Goal: Task Accomplishment & Management: Manage account settings

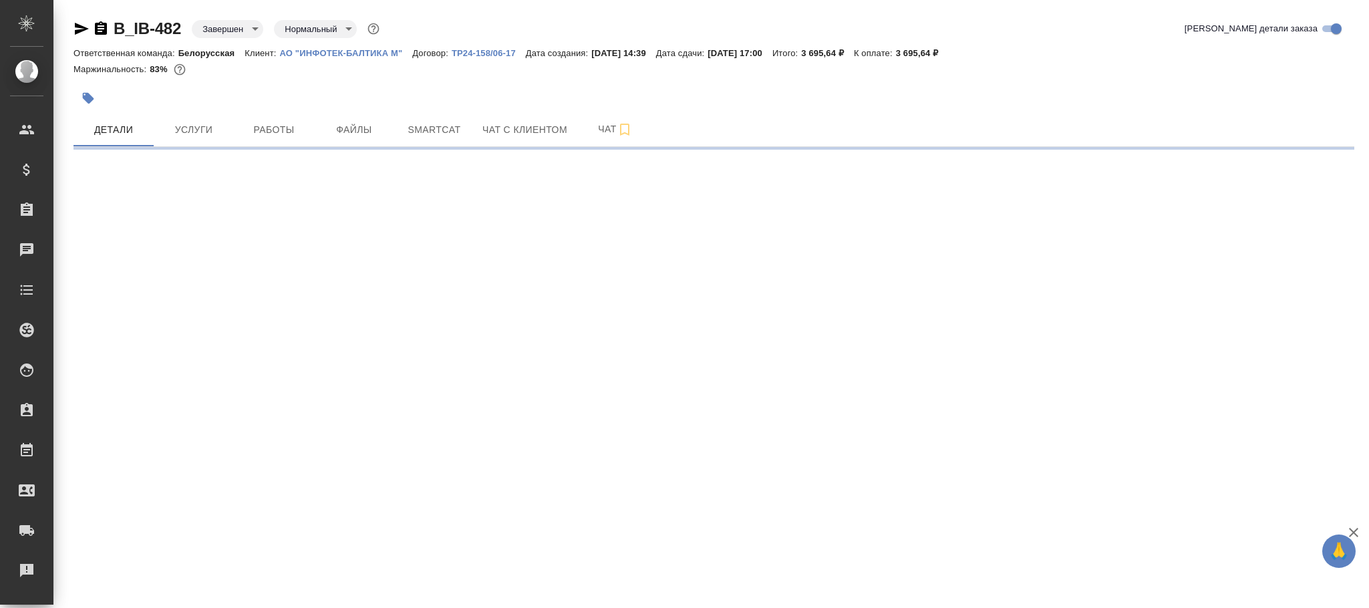
select select "RU"
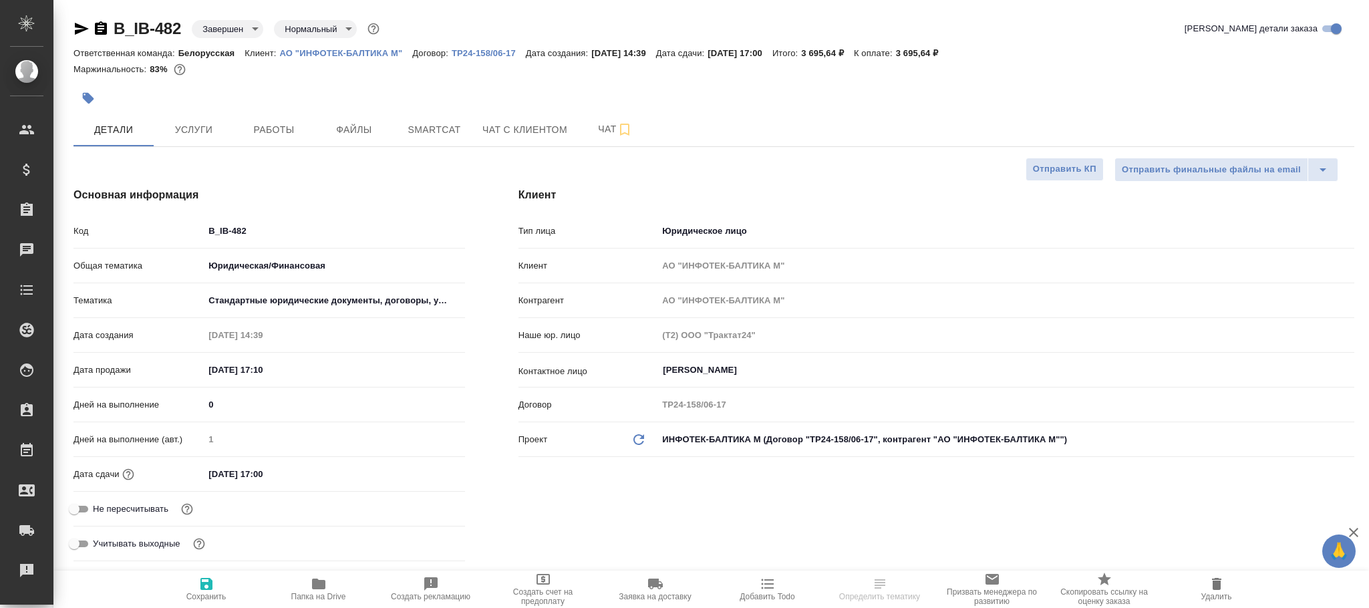
click at [229, 33] on body "🙏 .cls-1 fill:#fff; AWATERA Фокина Наталья n.fokina Клиенты Спецификации Заказы…" at bounding box center [684, 304] width 1369 height 608
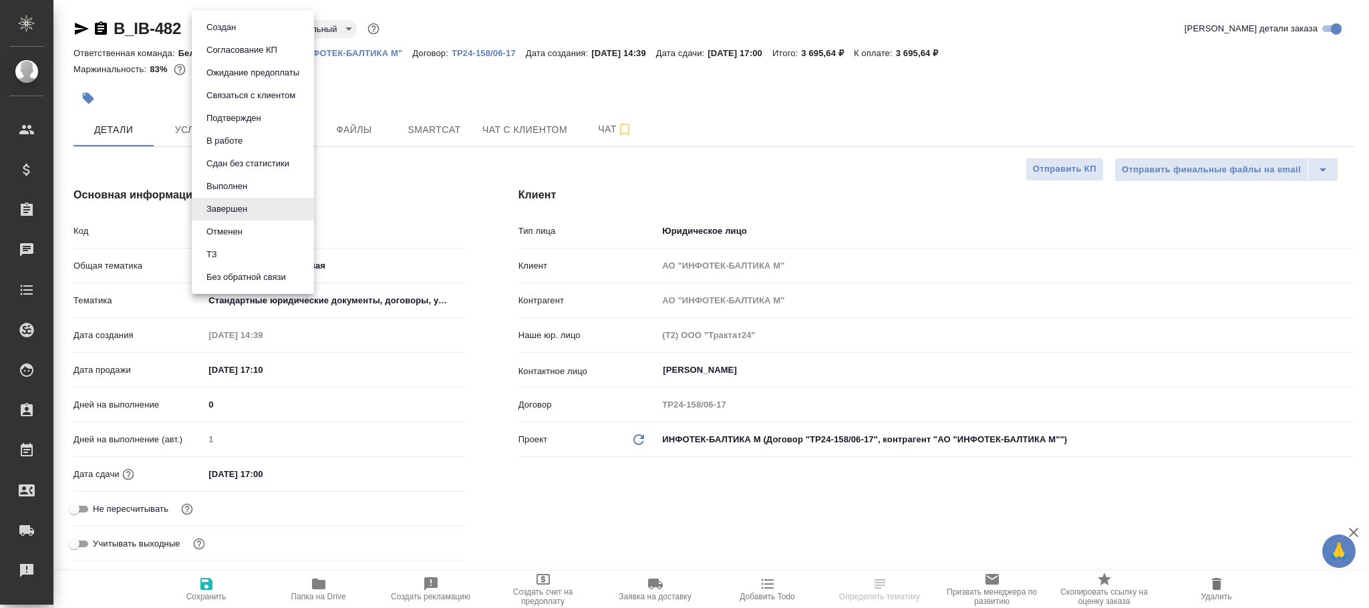
type textarea "x"
type input "Тарабановская Анастасия"
type input "Сеитов Павел"
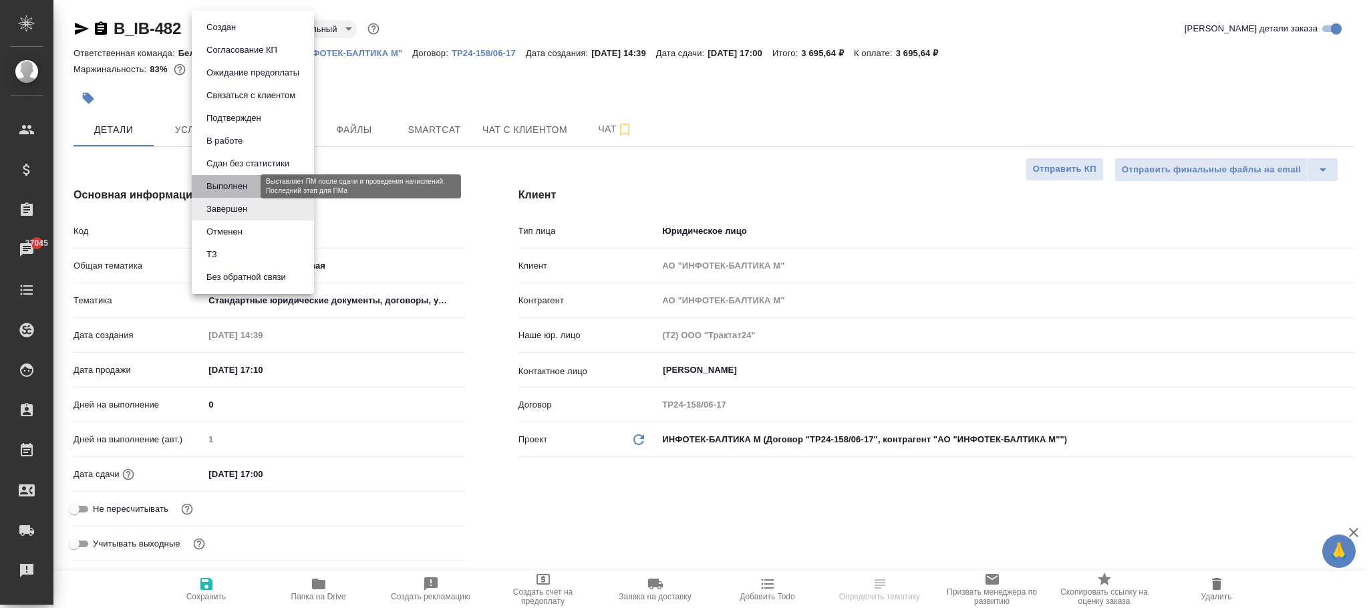
click at [243, 182] on button "Выполнен" at bounding box center [226, 186] width 49 height 15
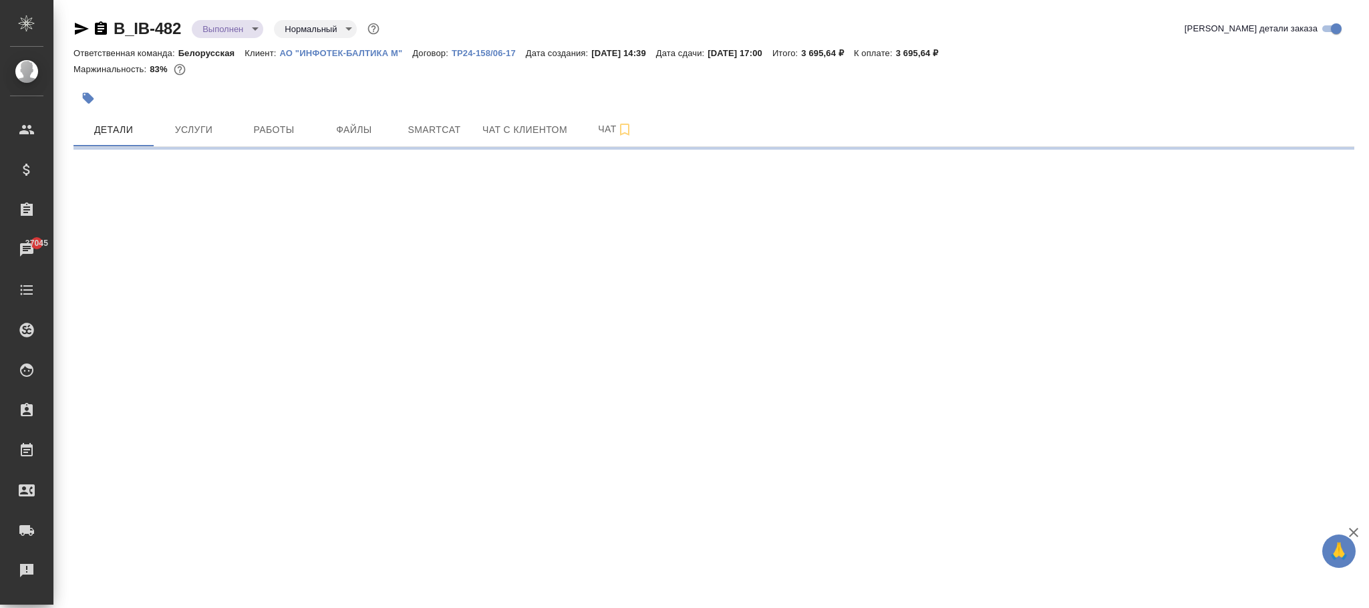
select select "RU"
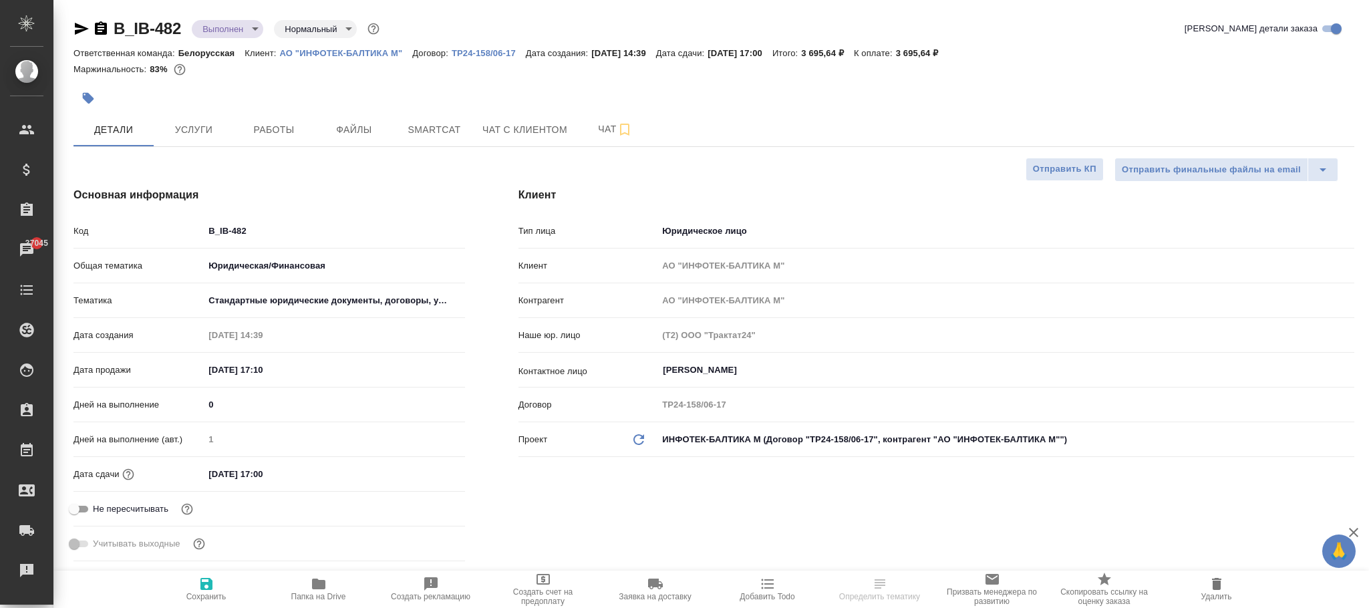
type textarea "x"
click at [201, 591] on div ".cls-1 fill:#fff; AWATERA Фокина Наталья n.fokina Клиенты Спецификации Заказы 3…" at bounding box center [684, 304] width 1369 height 608
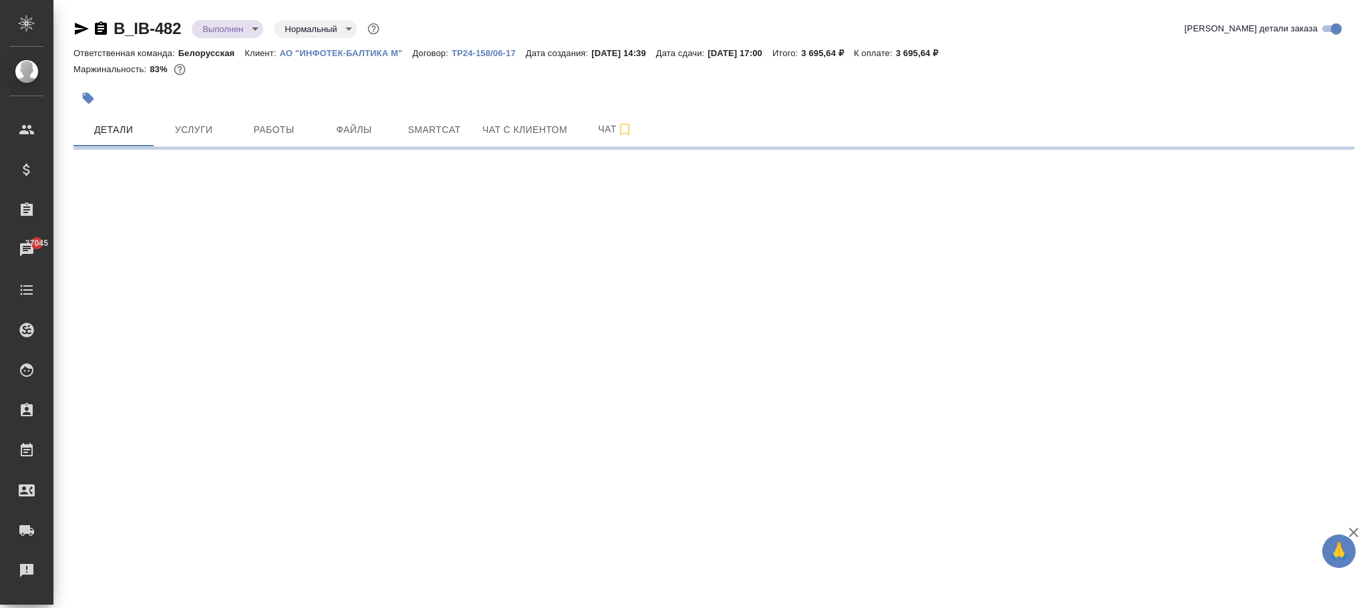
select select "RU"
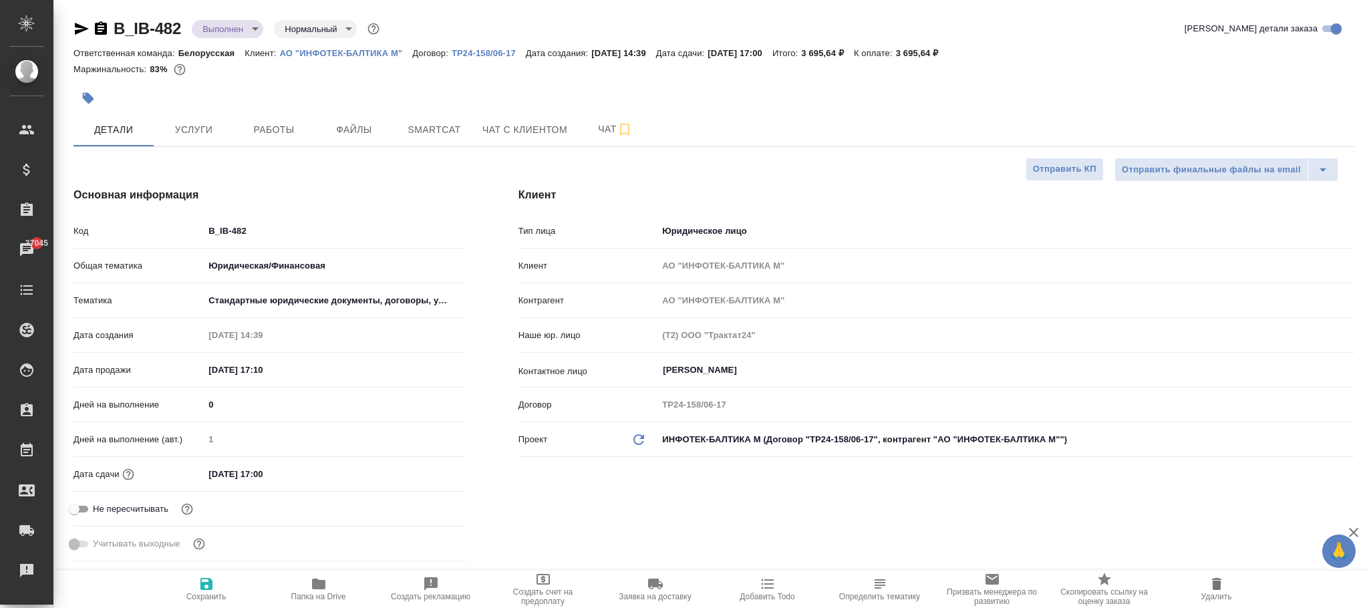
type textarea "x"
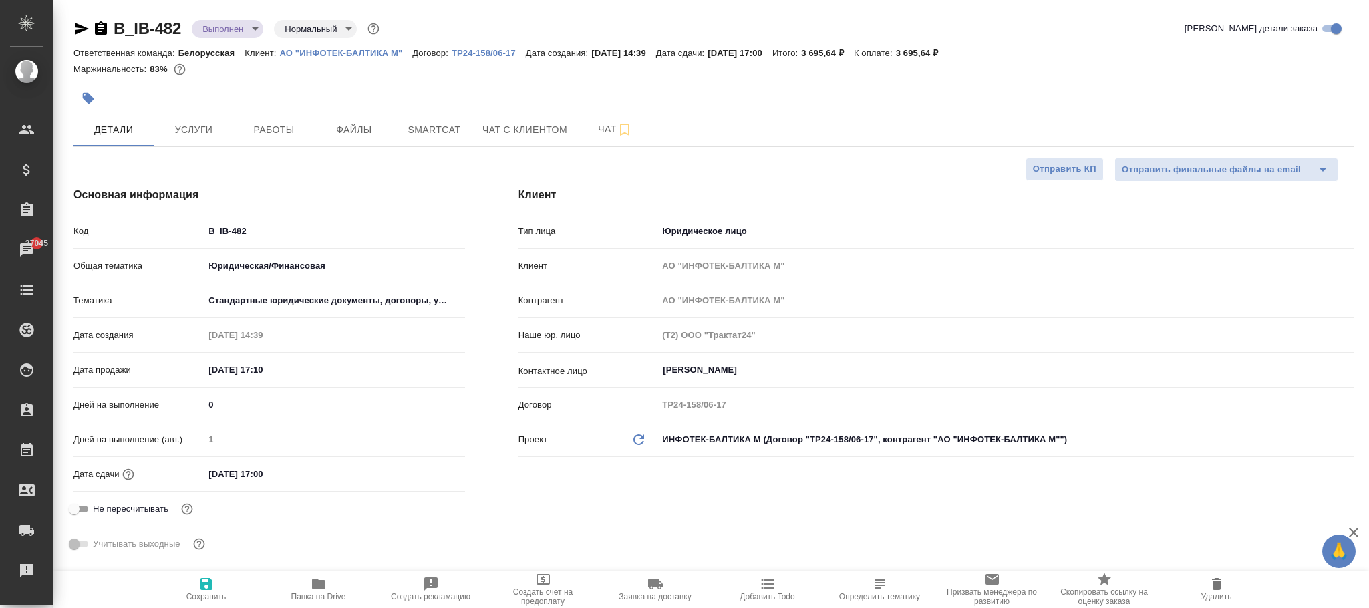
type textarea "x"
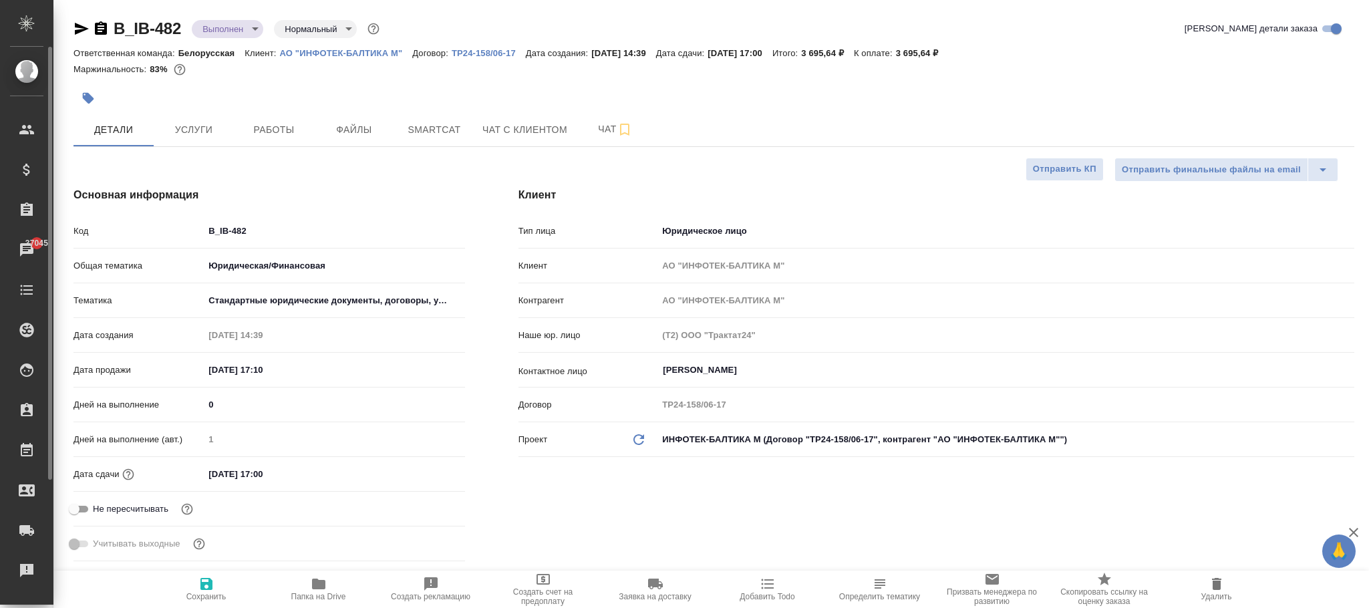
type textarea "x"
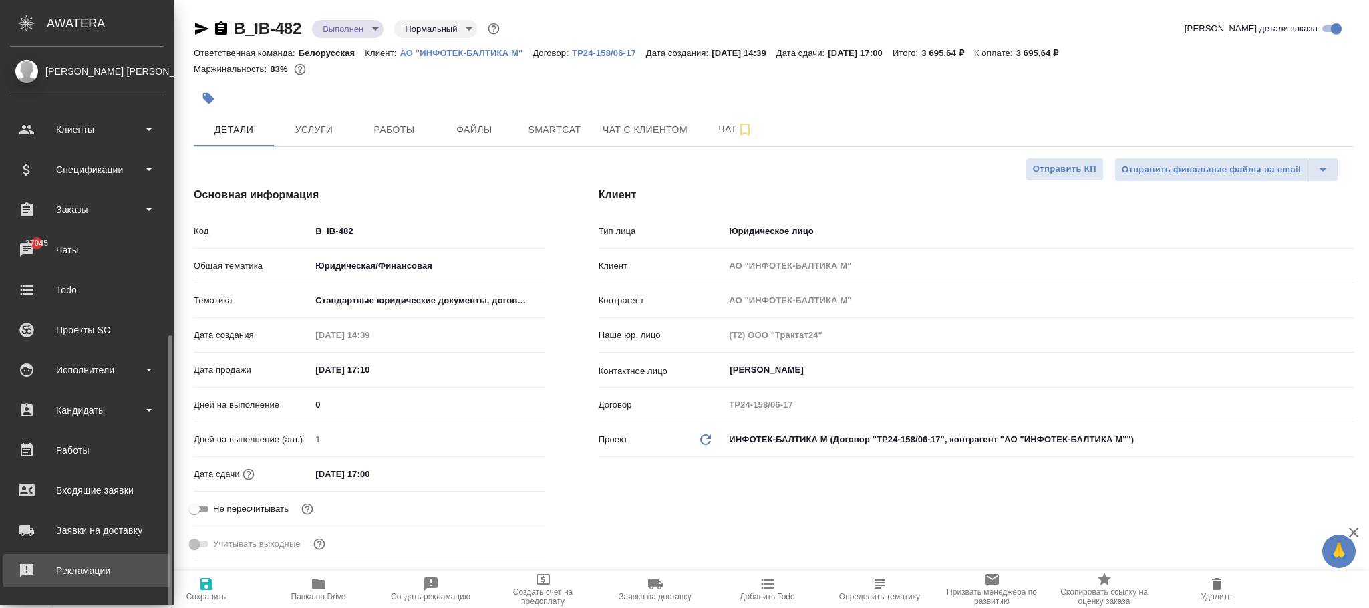
scroll to position [162, 0]
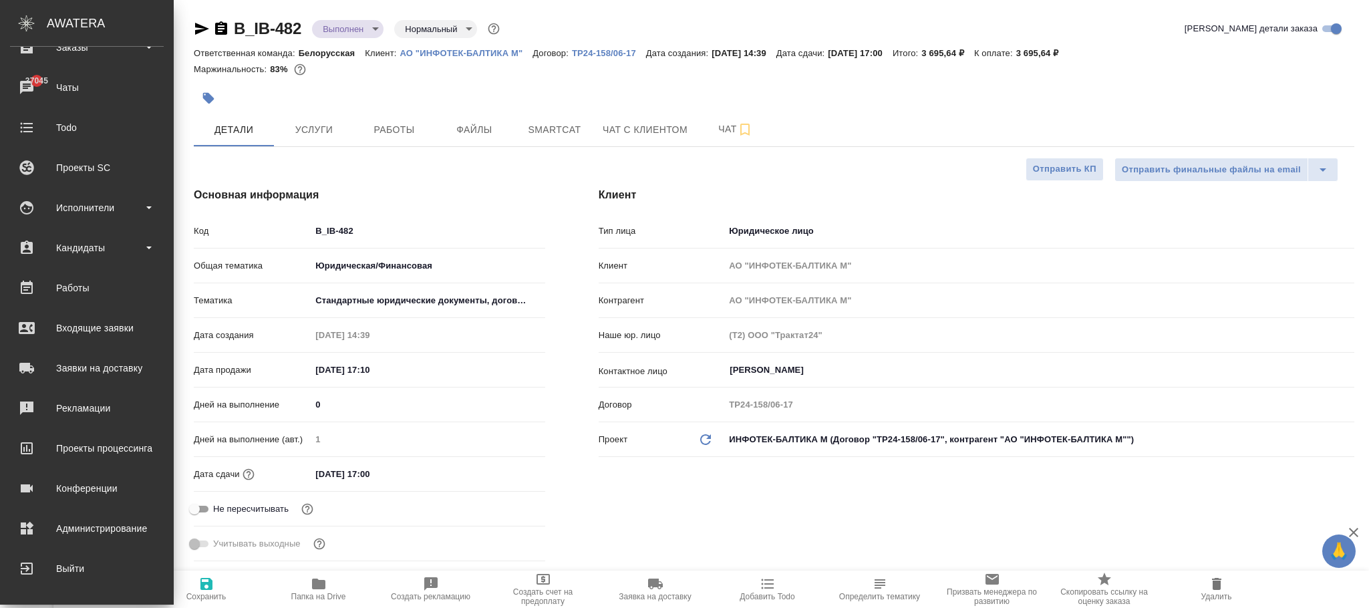
type textarea "x"
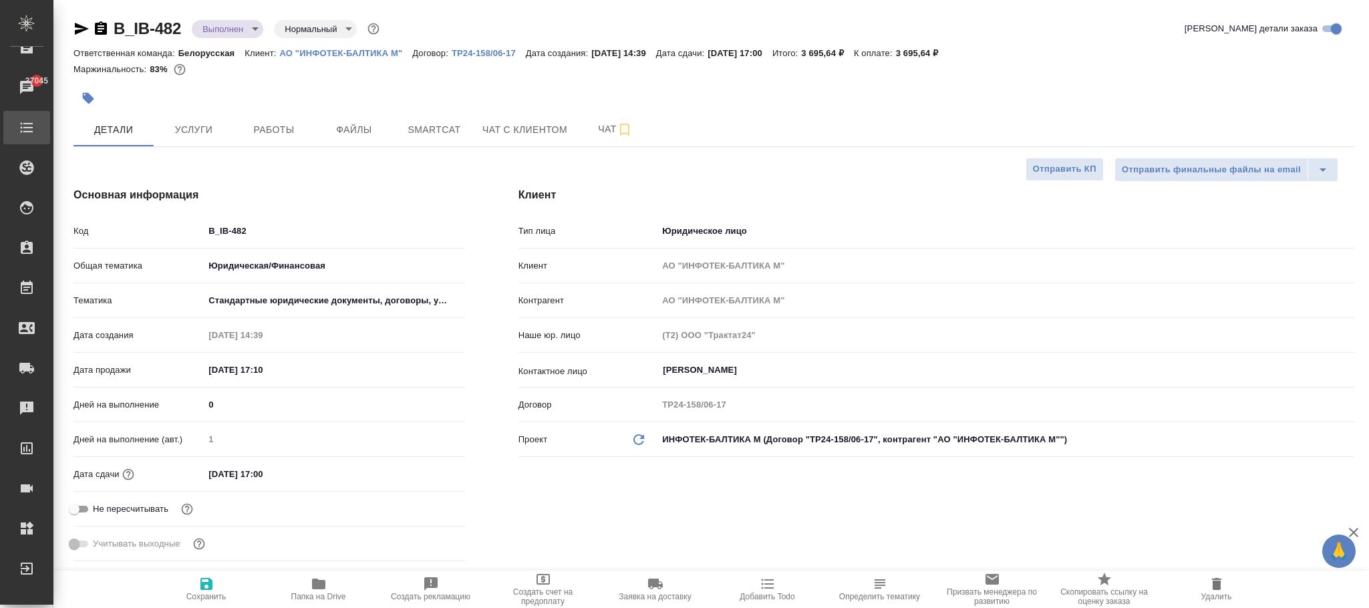
type textarea "x"
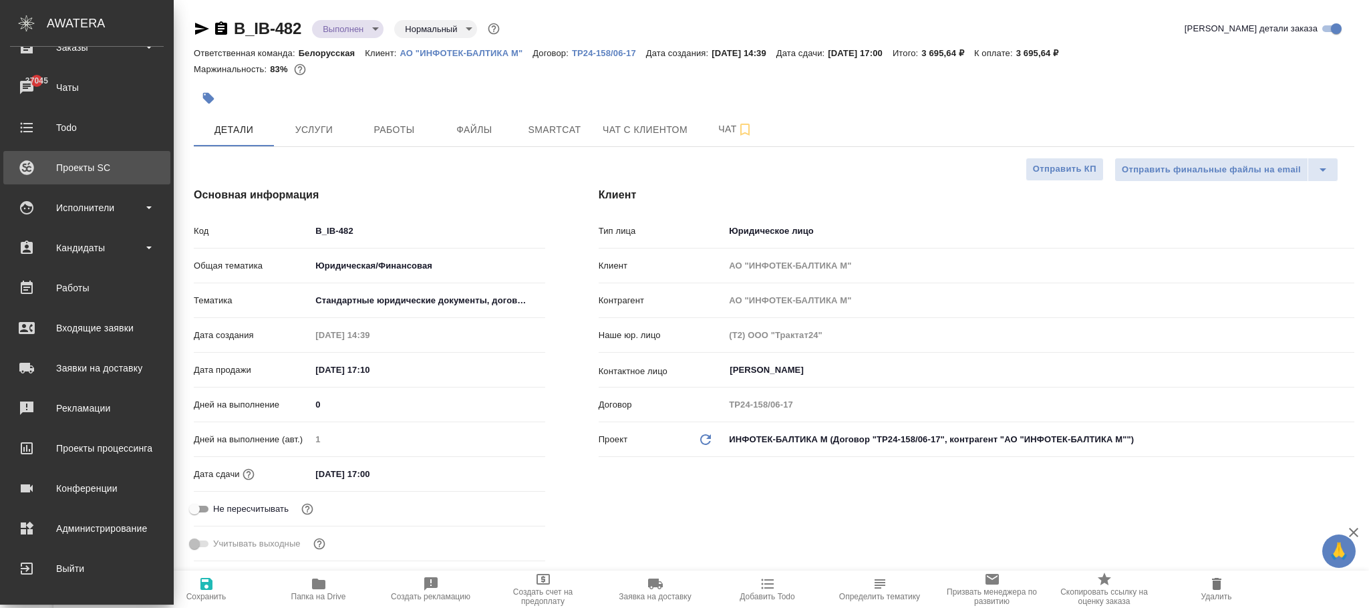
scroll to position [0, 0]
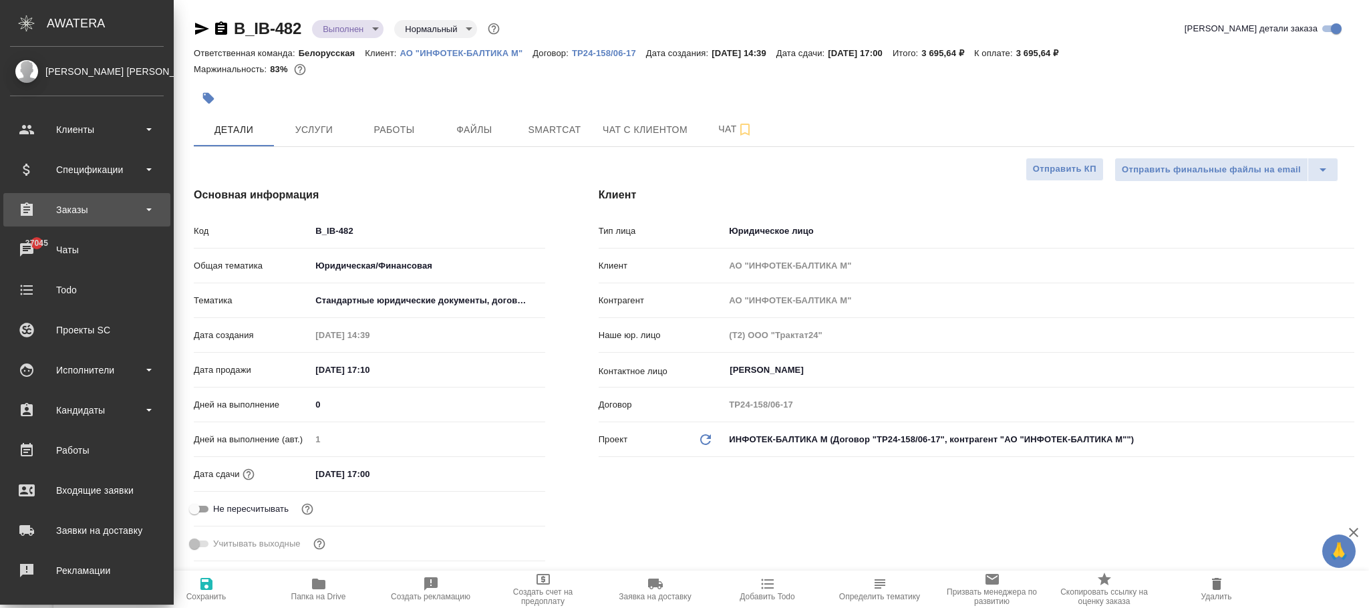
click at [125, 205] on div "Заказы" at bounding box center [87, 210] width 154 height 20
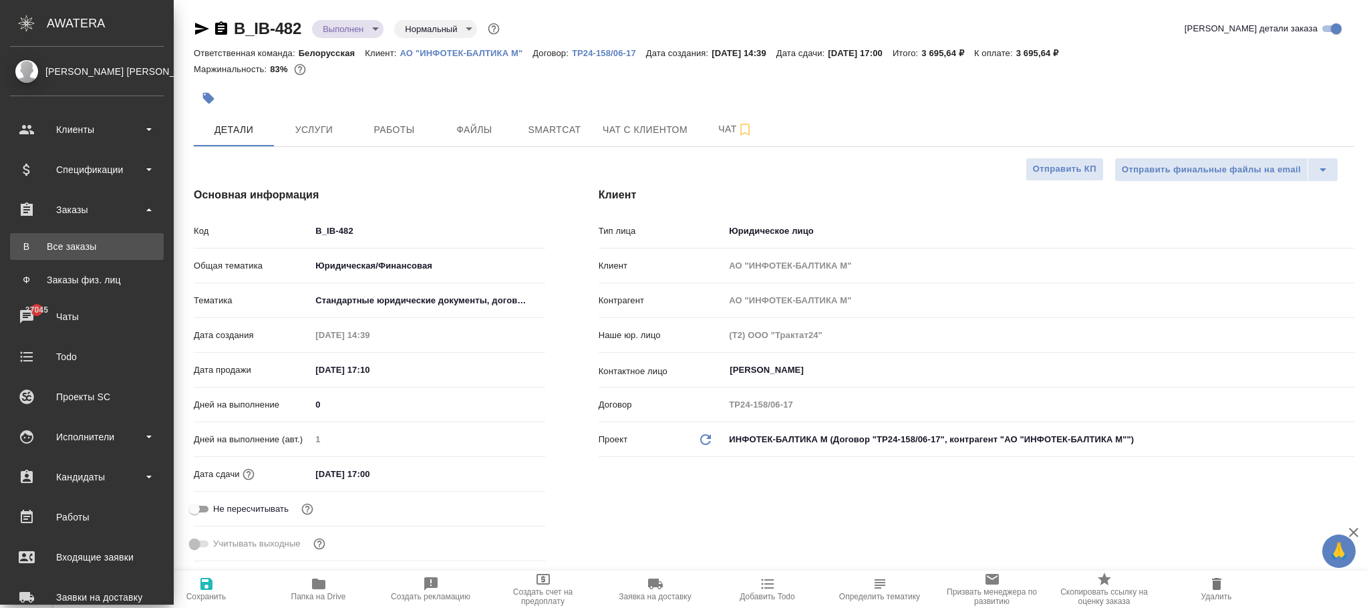
click at [117, 251] on div "Все заказы" at bounding box center [87, 246] width 140 height 13
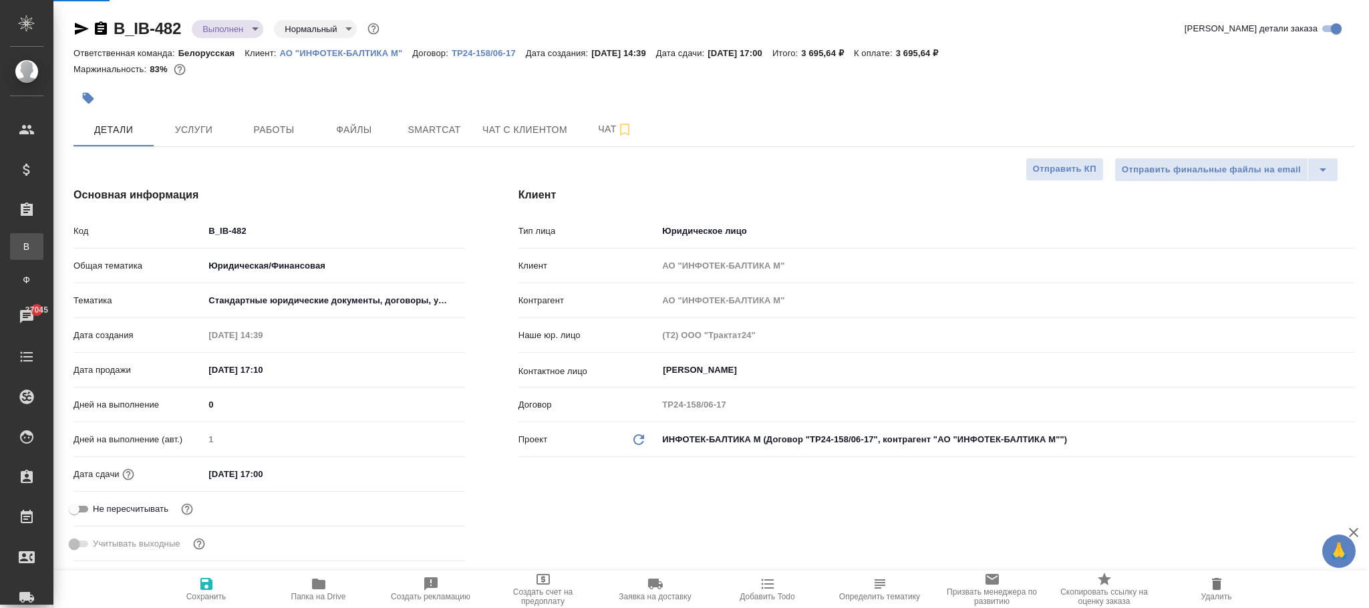
type textarea "x"
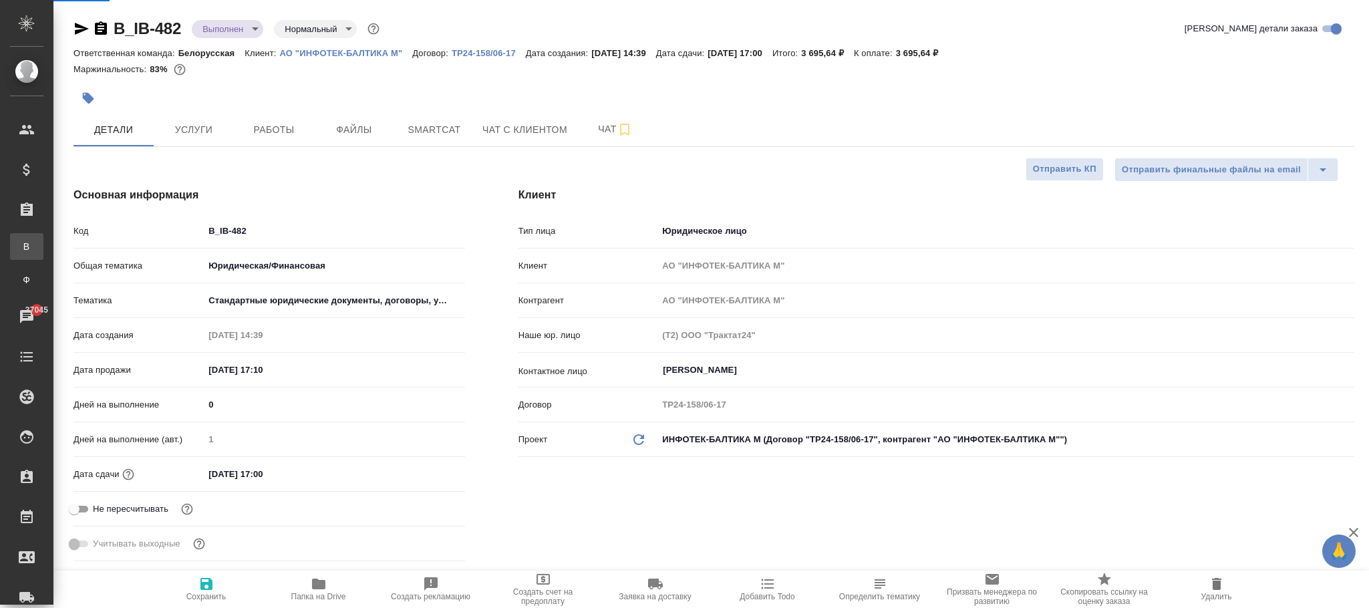
type textarea "x"
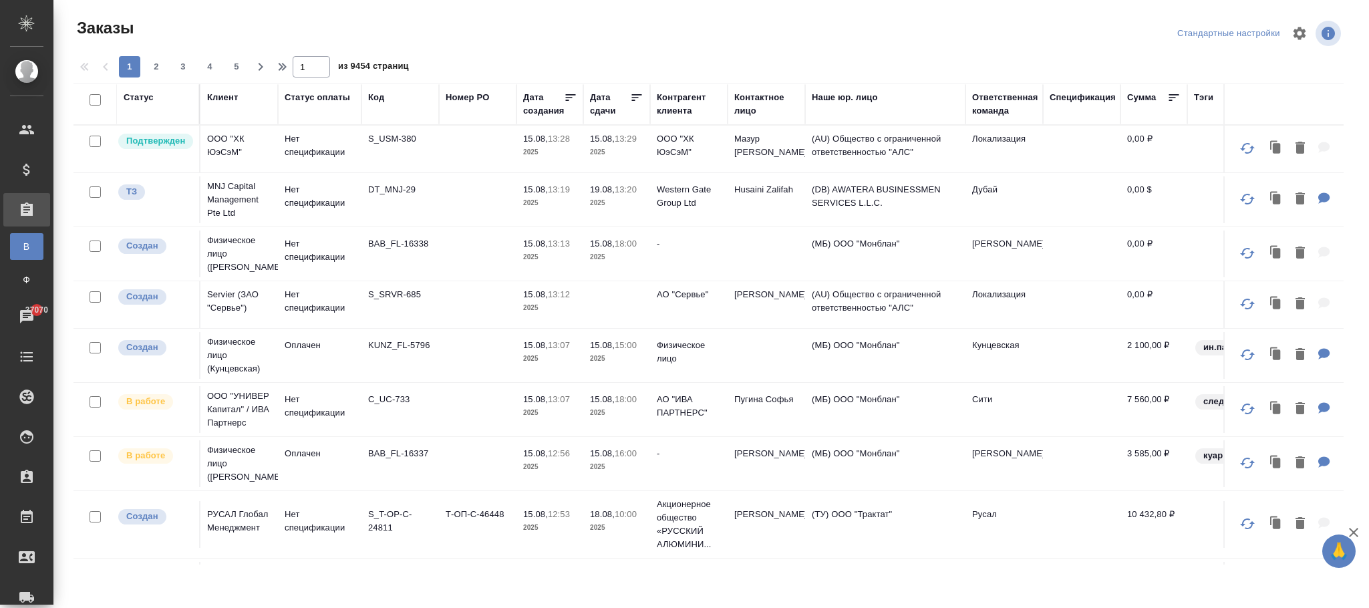
click at [383, 100] on div "Код" at bounding box center [376, 97] width 16 height 13
click at [383, 78] on span "из 9454 страниц" at bounding box center [373, 67] width 71 height 19
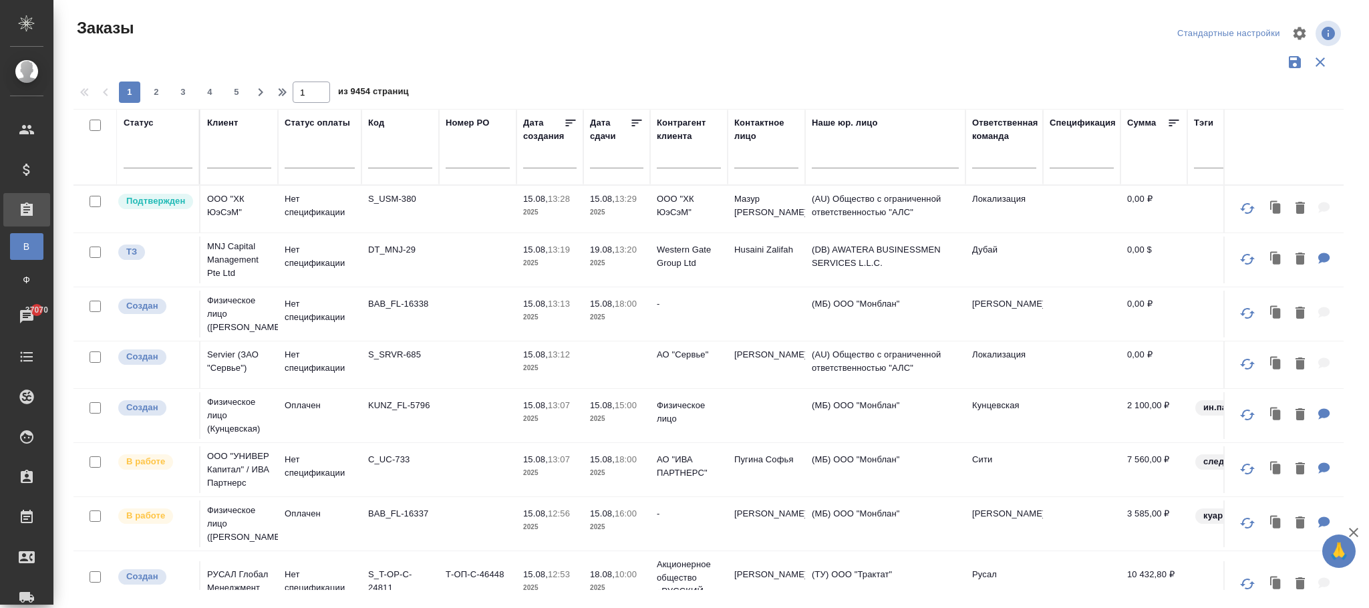
click at [397, 159] on input "text" at bounding box center [400, 160] width 64 height 17
paste input "C_HUAWEI-746"
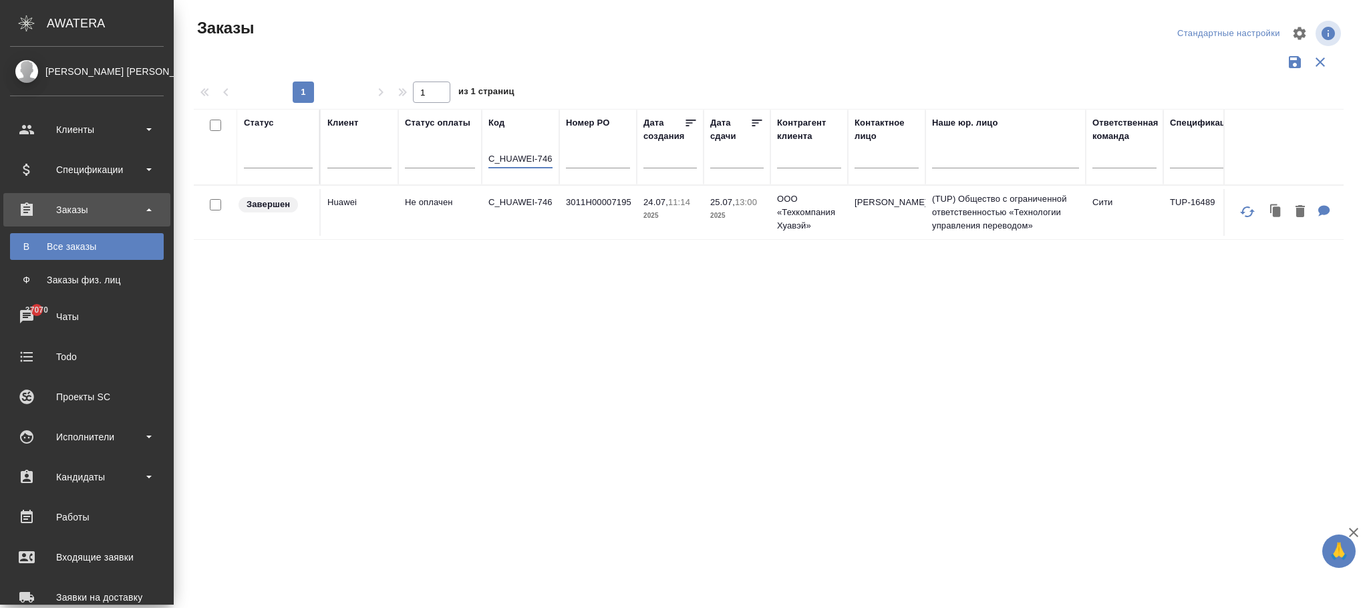
click at [648, 219] on p "2025" at bounding box center [670, 215] width 53 height 13
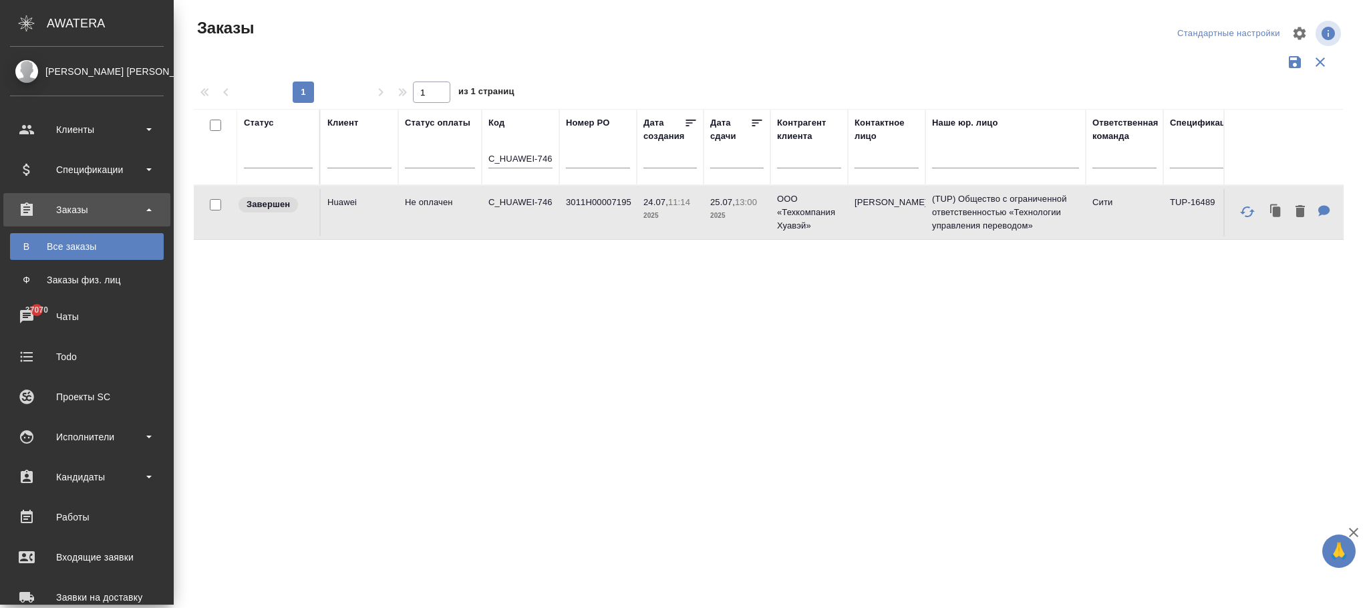
click at [648, 219] on p "2025" at bounding box center [670, 215] width 53 height 13
drag, startPoint x: 548, startPoint y: 156, endPoint x: 427, endPoint y: 150, distance: 121.1
click at [427, 150] on tr "Статус Клиент Статус оплаты Код C_HUAWEI-746 Номер PO Дата создания Дата сдачи …" at bounding box center [1393, 147] width 2398 height 76
type input "6"
click at [497, 164] on input "6" at bounding box center [521, 160] width 64 height 17
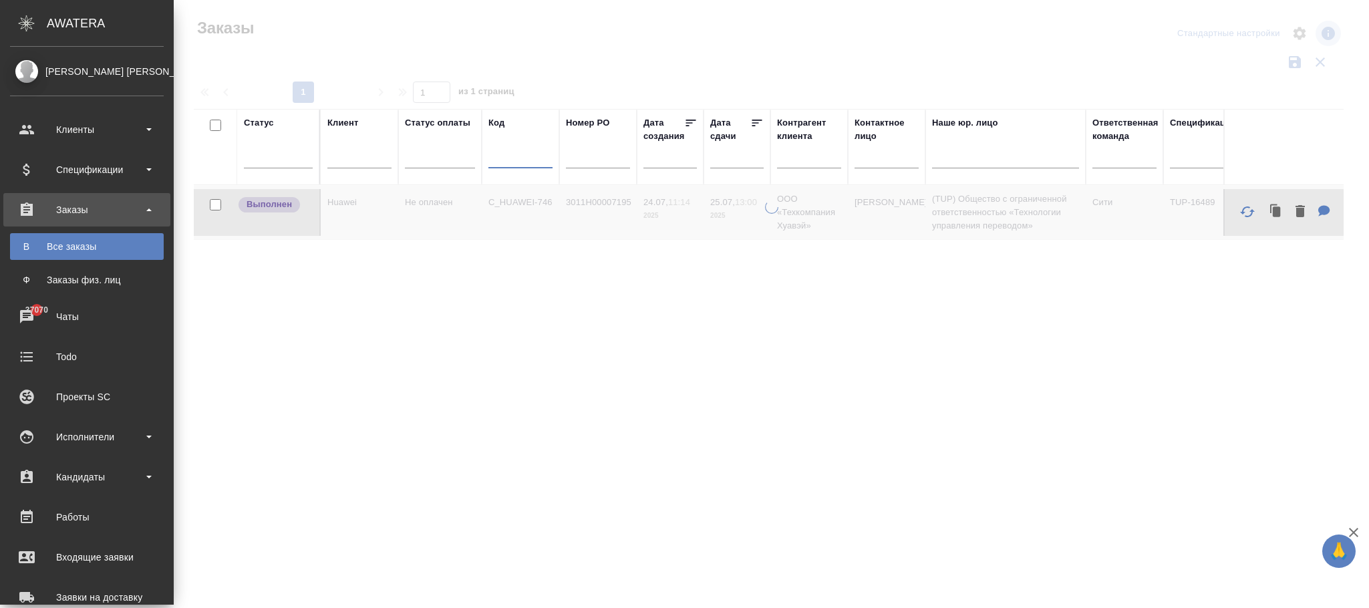
paste input "S_SLKA-132"
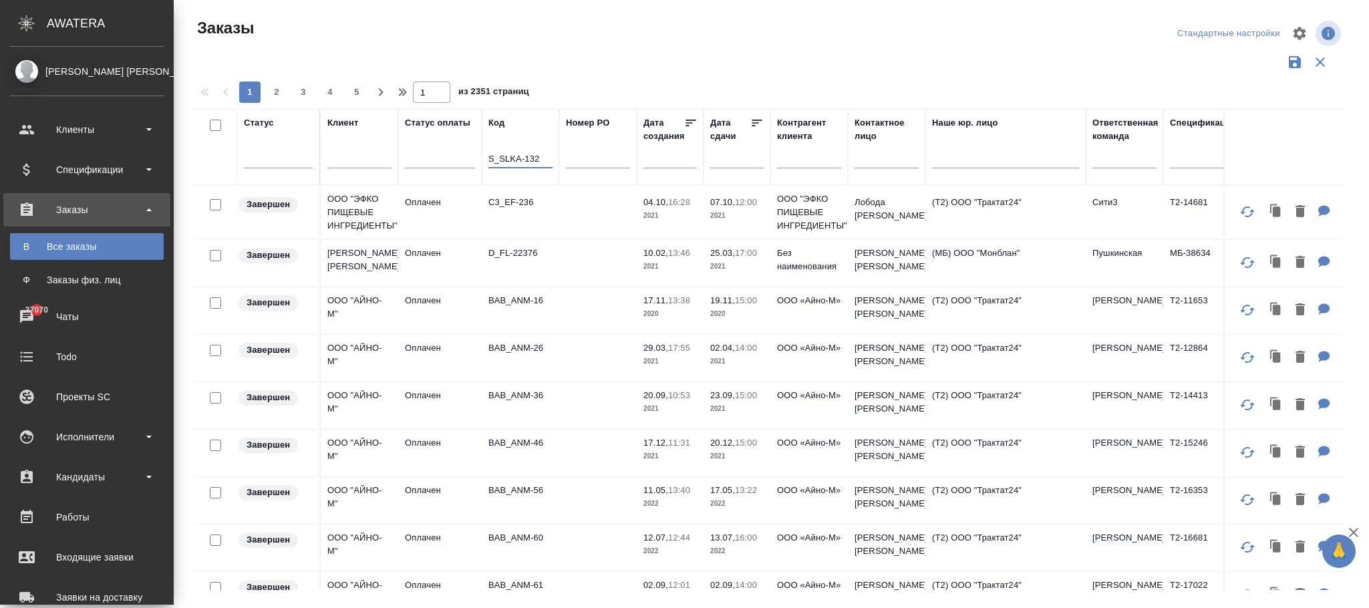
type input "S_SLKA-132"
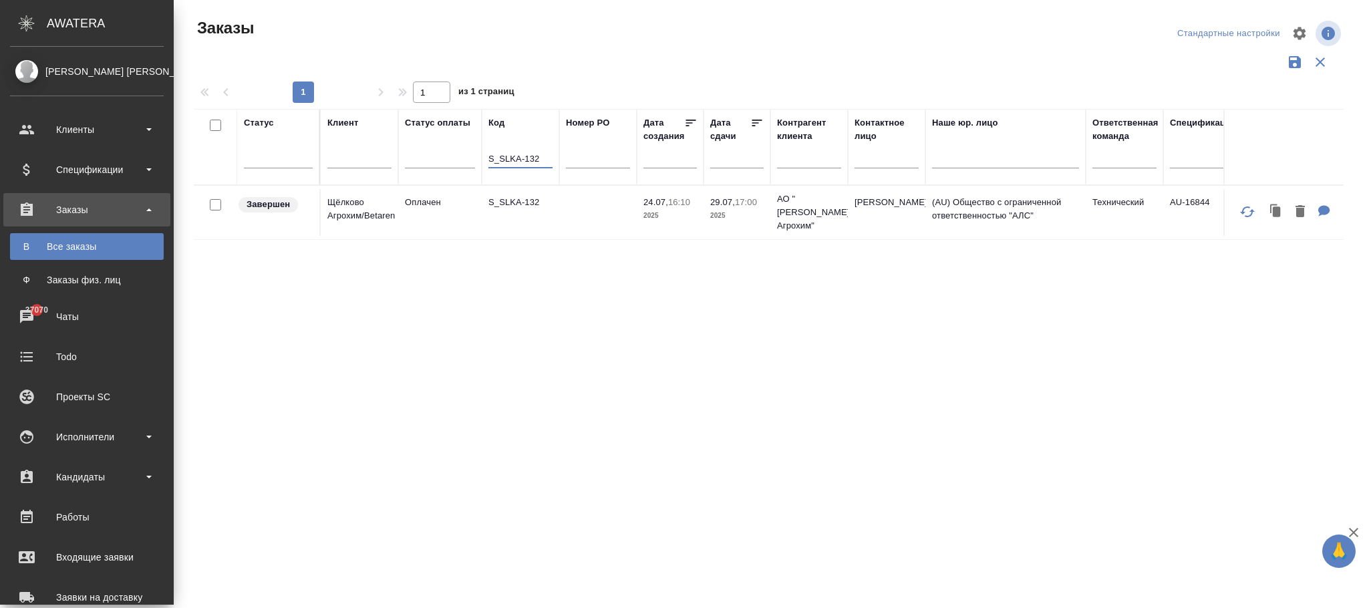
click at [586, 221] on td at bounding box center [598, 212] width 78 height 47
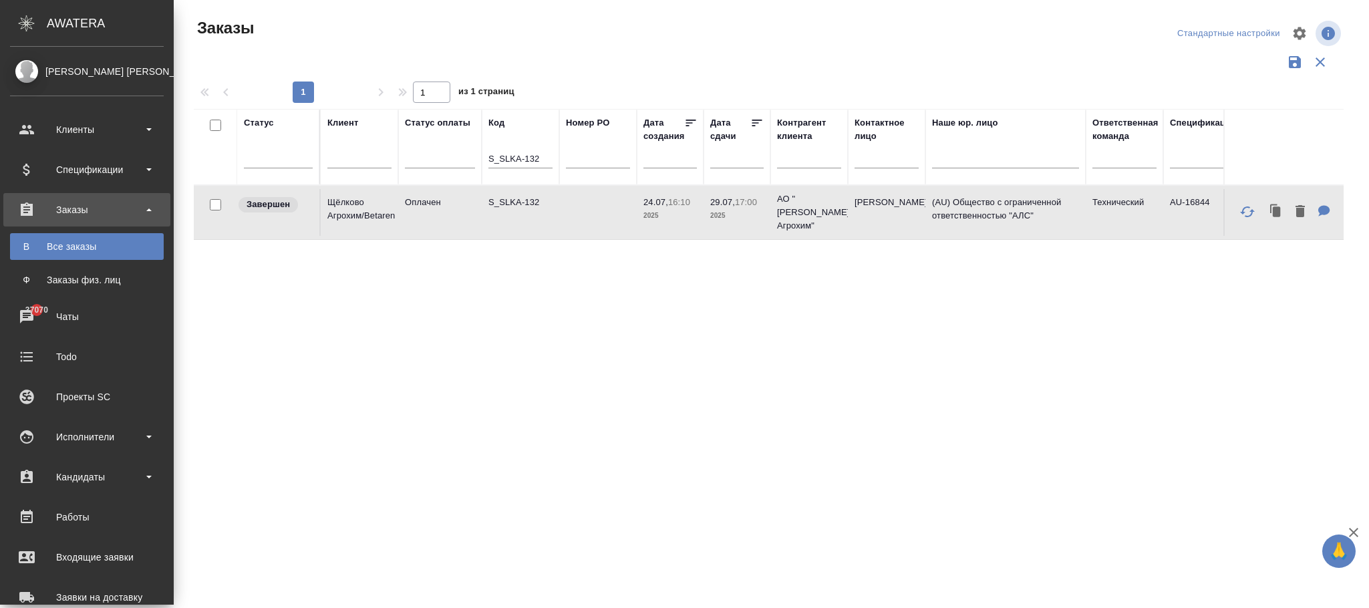
click at [586, 223] on td at bounding box center [598, 212] width 78 height 47
click at [102, 434] on div "Исполнители" at bounding box center [87, 437] width 154 height 20
click at [108, 498] on link "CM Для CM/VM" at bounding box center [87, 507] width 154 height 27
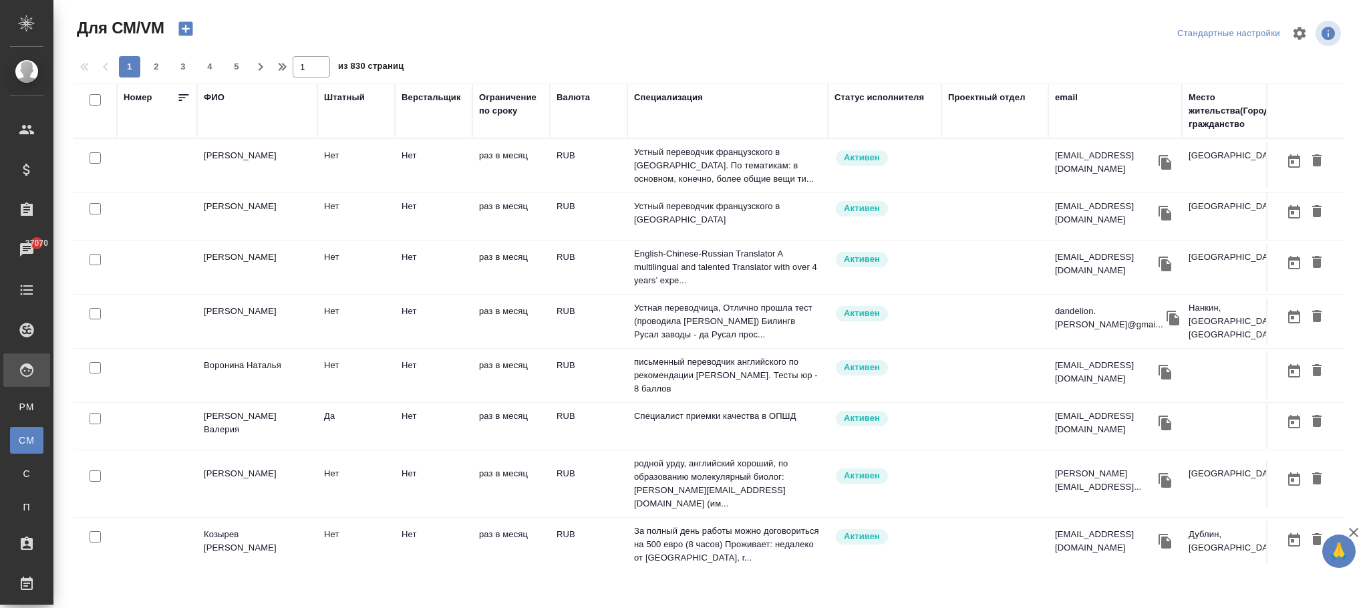
click at [217, 88] on th "ФИО" at bounding box center [257, 111] width 120 height 55
click at [215, 98] on div "ФИО" at bounding box center [214, 97] width 21 height 13
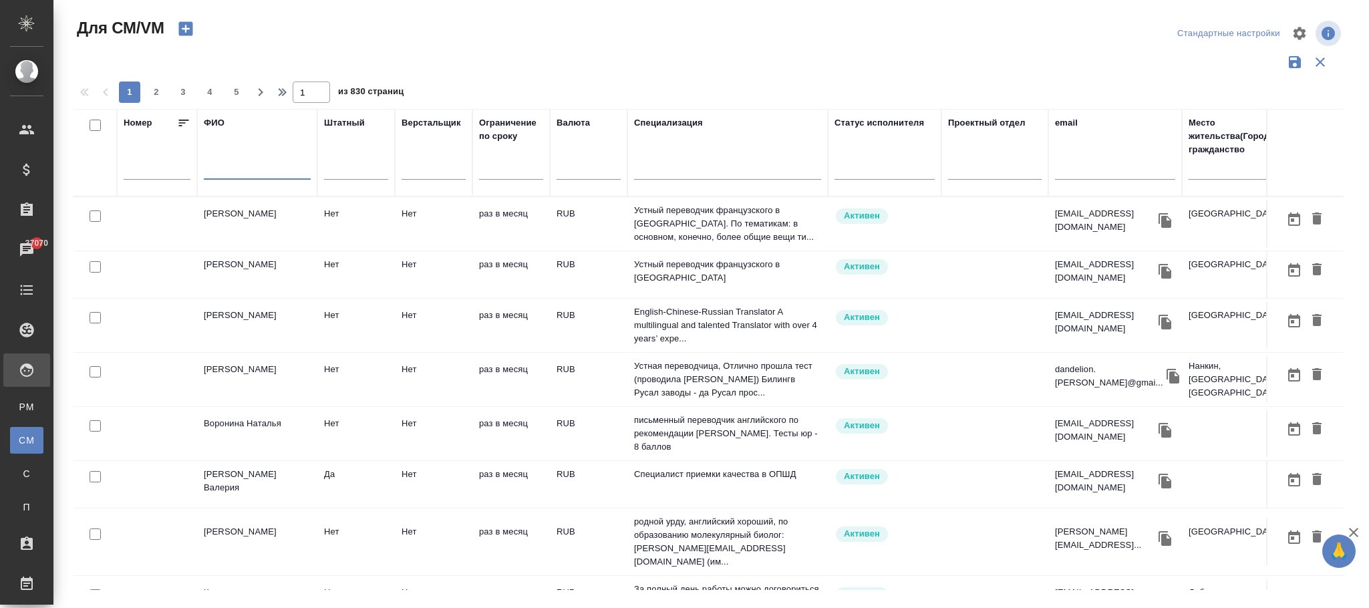
drag, startPoint x: 241, startPoint y: 167, endPoint x: 241, endPoint y: 181, distance: 14.1
click at [241, 171] on input "text" at bounding box center [257, 171] width 107 height 17
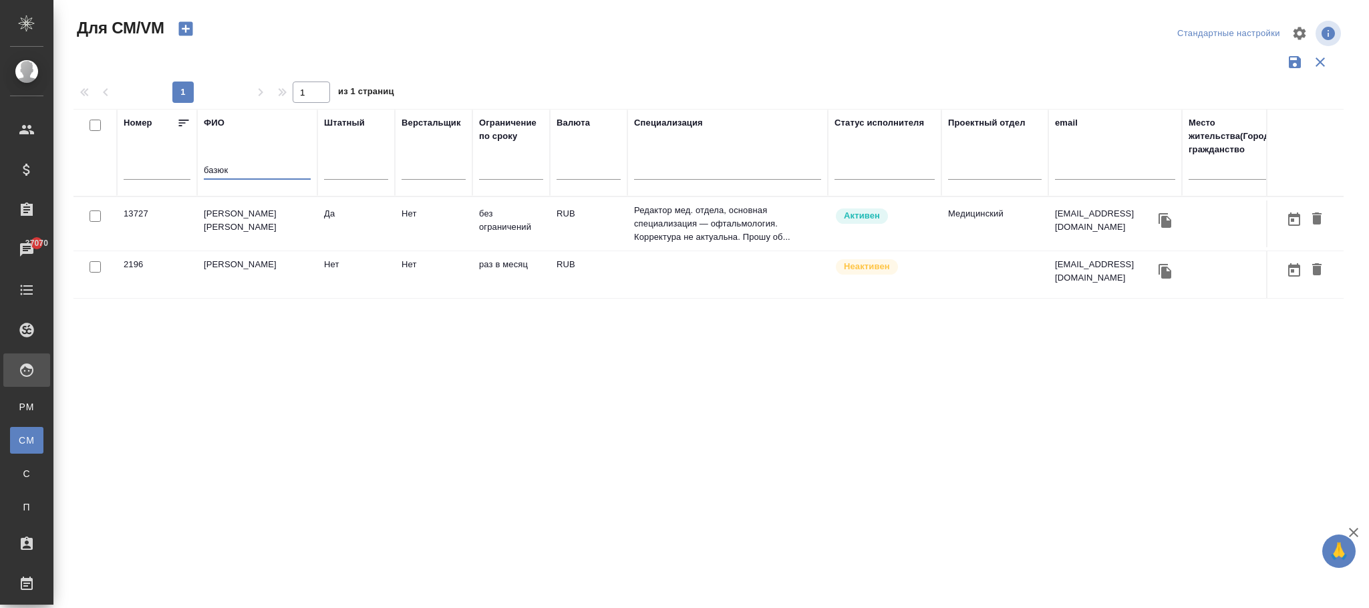
type input "базюк"
click at [516, 227] on td "без ограничений" at bounding box center [511, 223] width 78 height 47
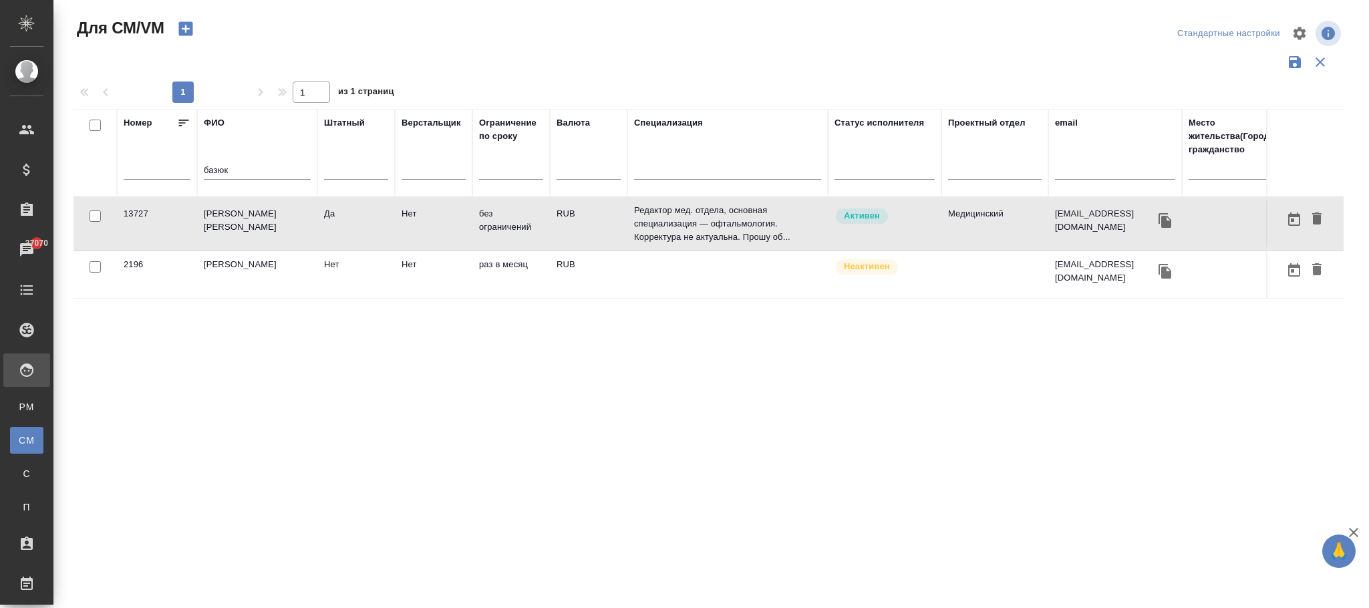
click at [516, 227] on td "без ограничений" at bounding box center [511, 223] width 78 height 47
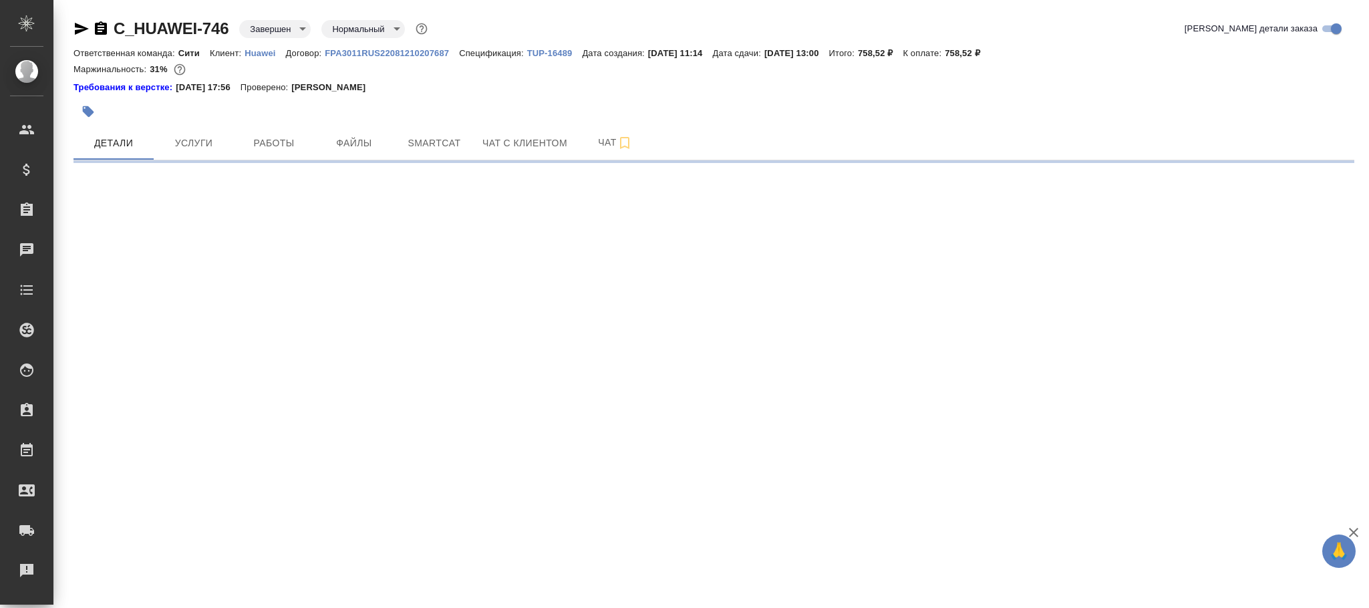
click at [283, 27] on body "🙏 .cls-1 fill:#fff; AWATERA [PERSON_NAME]fokina Клиенты Спецификации Заказы Чат…" at bounding box center [684, 304] width 1369 height 608
select select "RU"
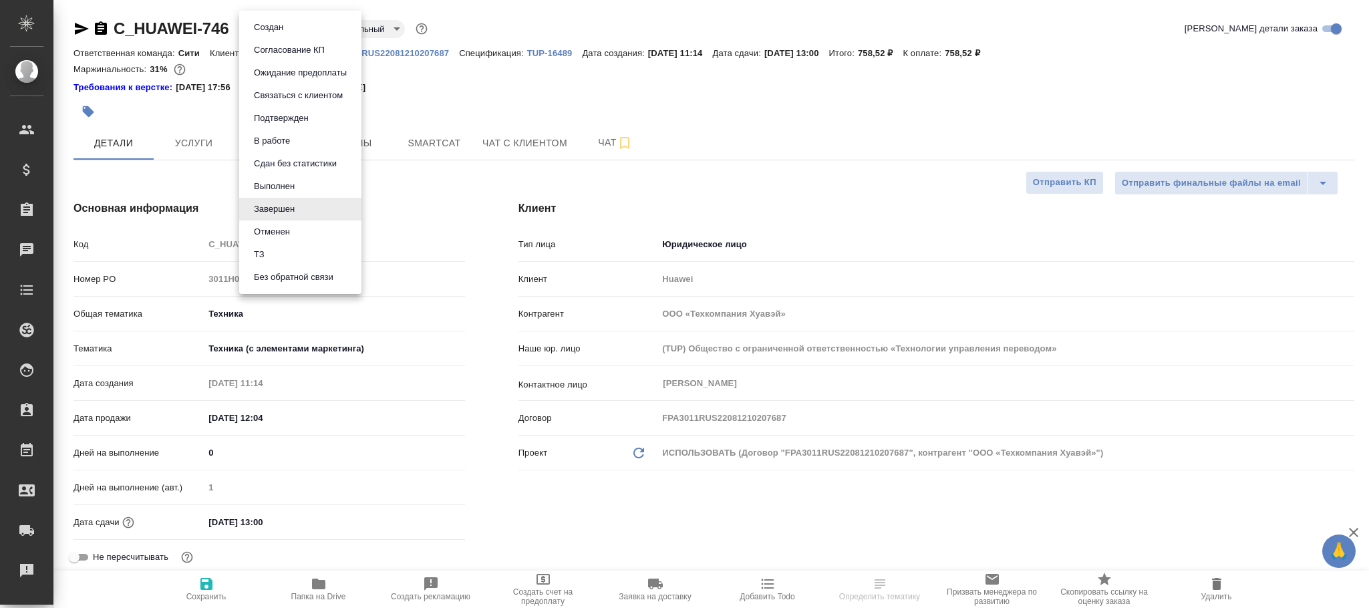
type textarea "x"
click at [289, 182] on button "Выполнен" at bounding box center [274, 186] width 49 height 15
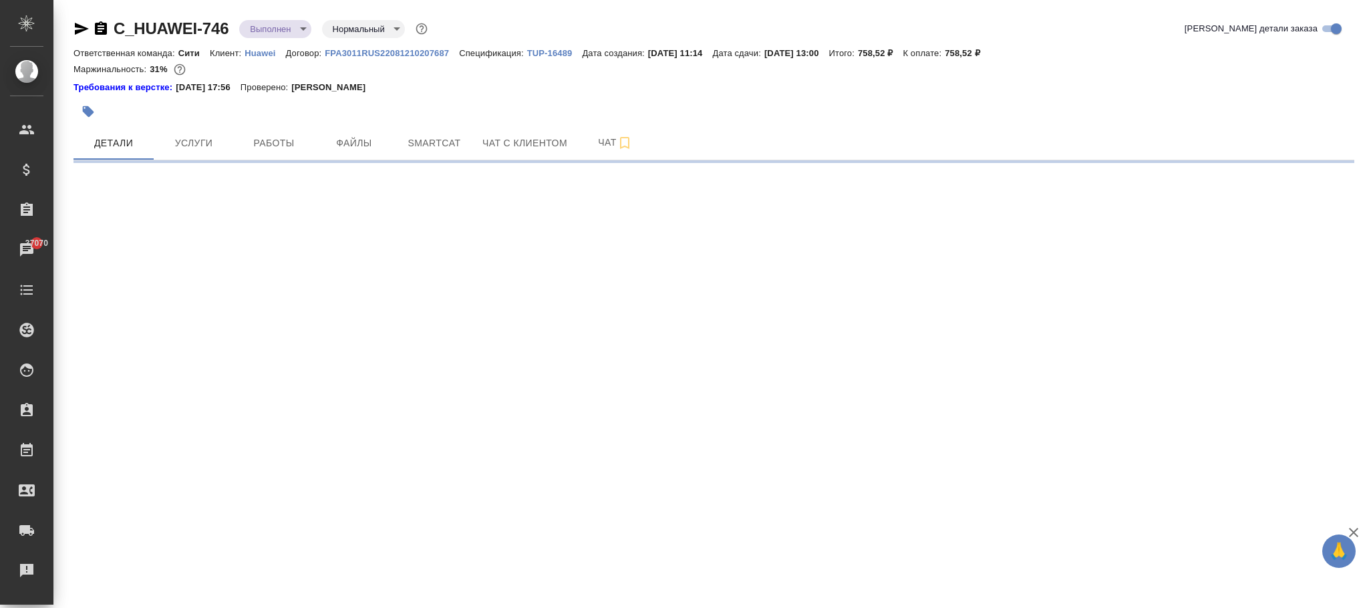
select select "RU"
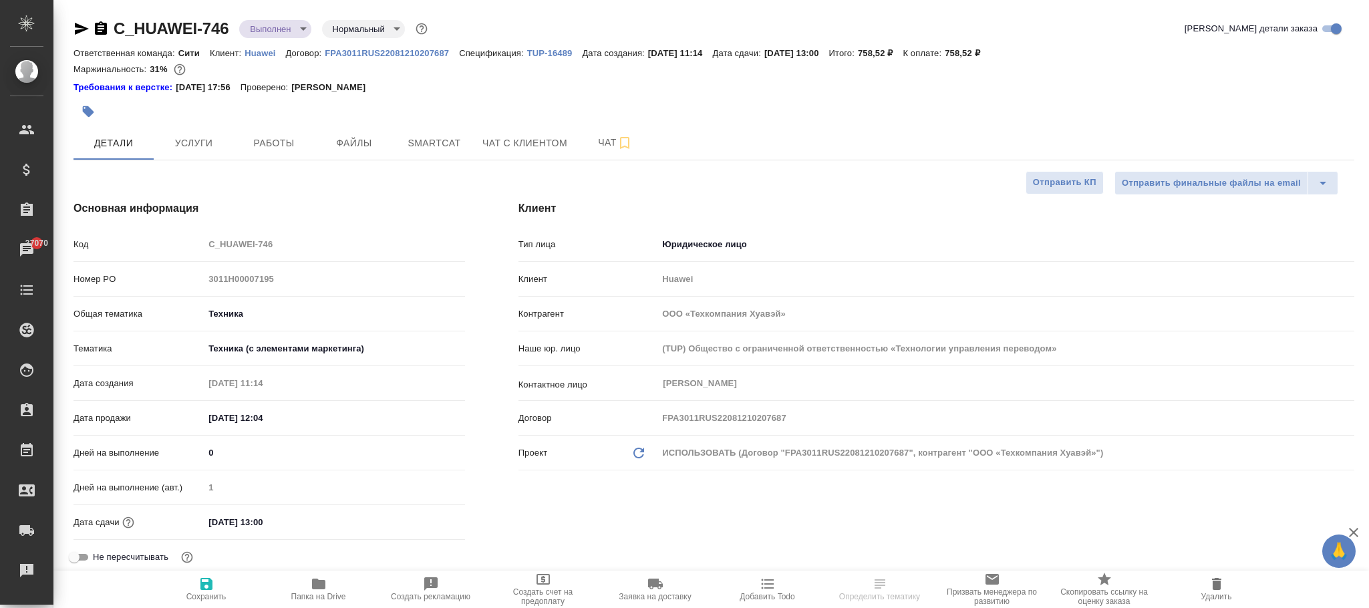
type textarea "x"
click at [205, 592] on span "Сохранить" at bounding box center [206, 596] width 40 height 9
type textarea "x"
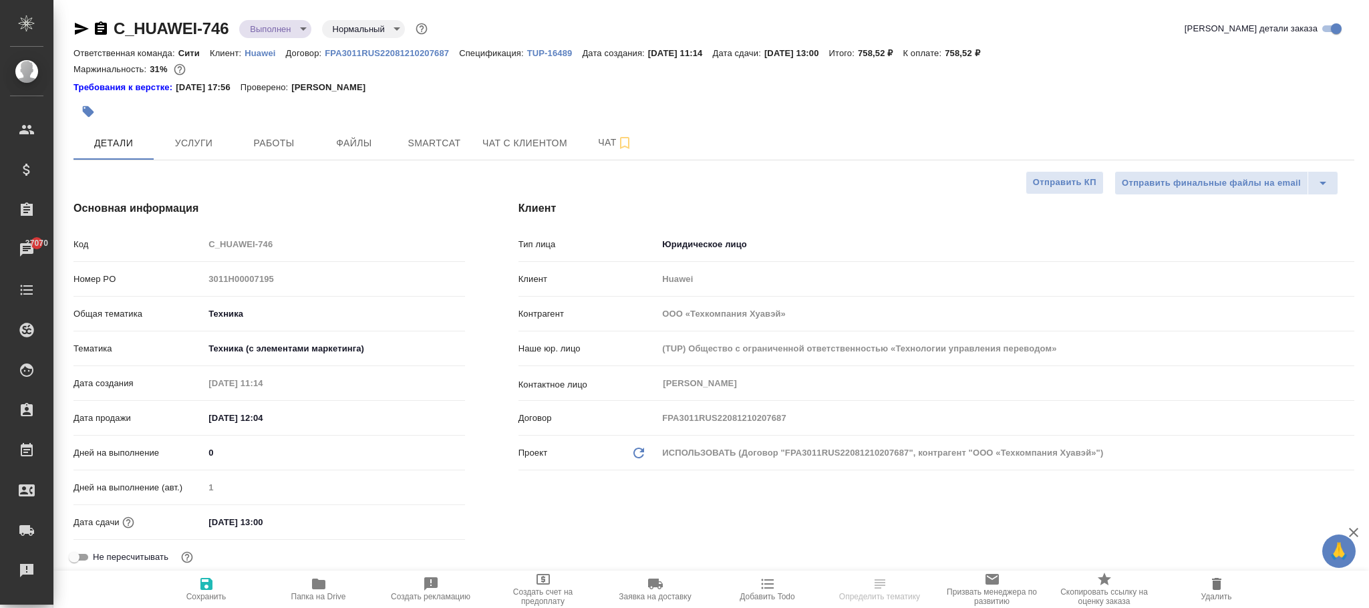
type textarea "x"
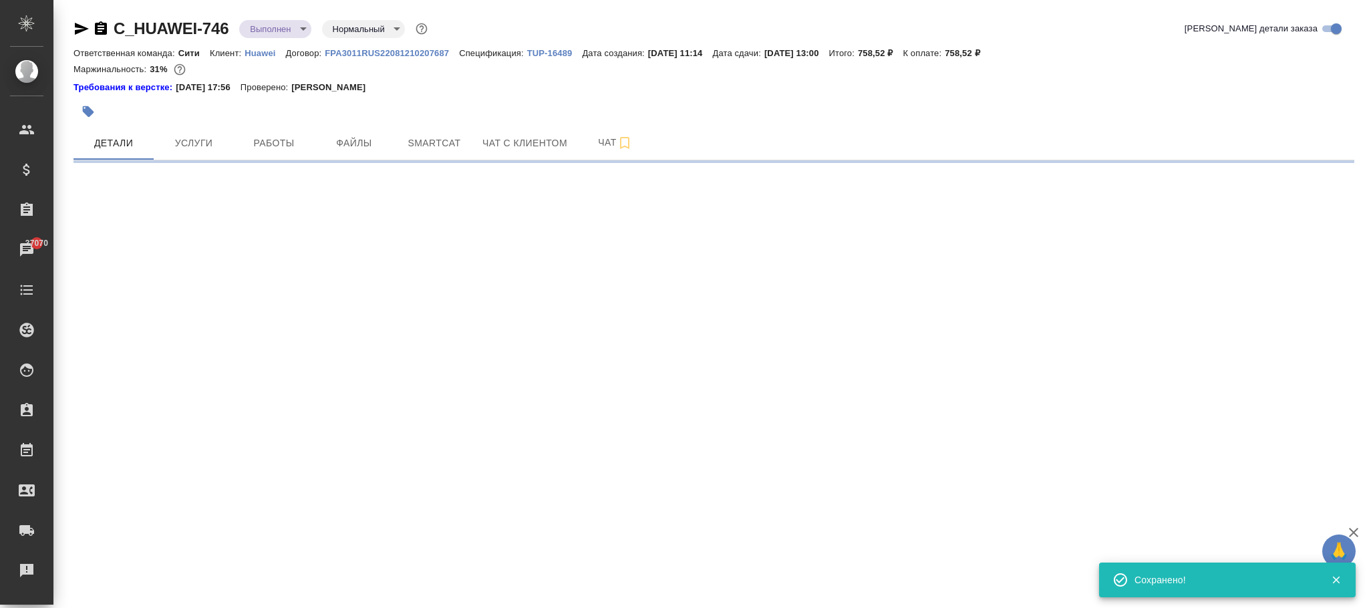
select select "RU"
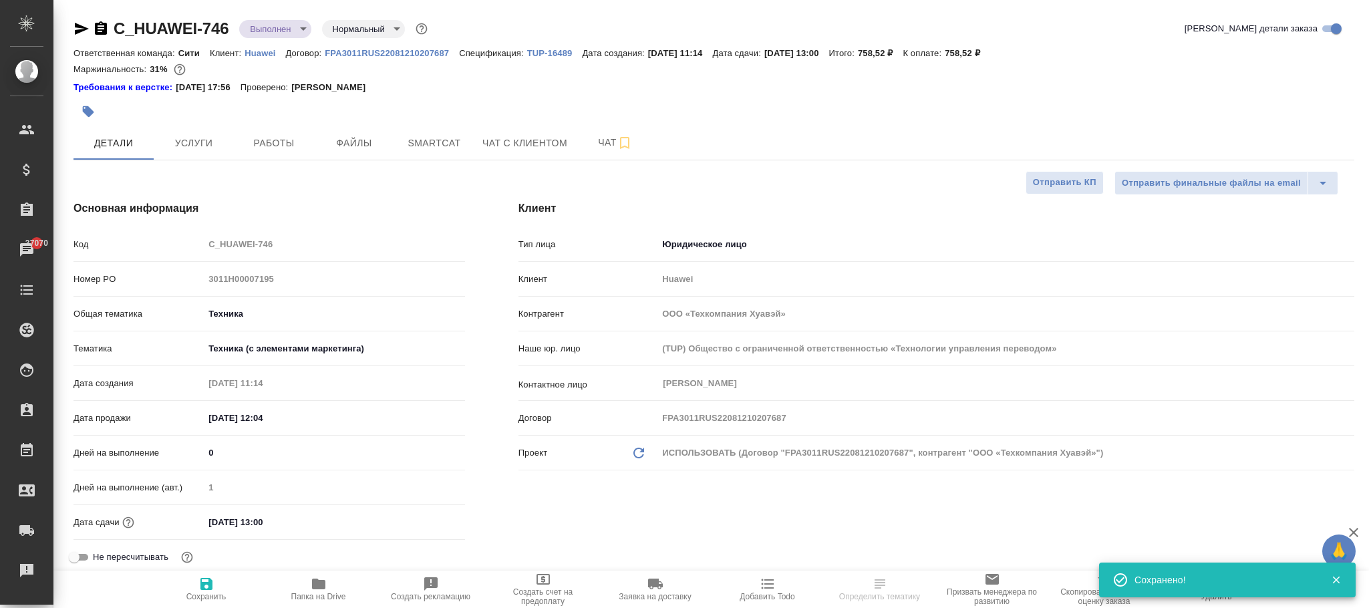
type textarea "x"
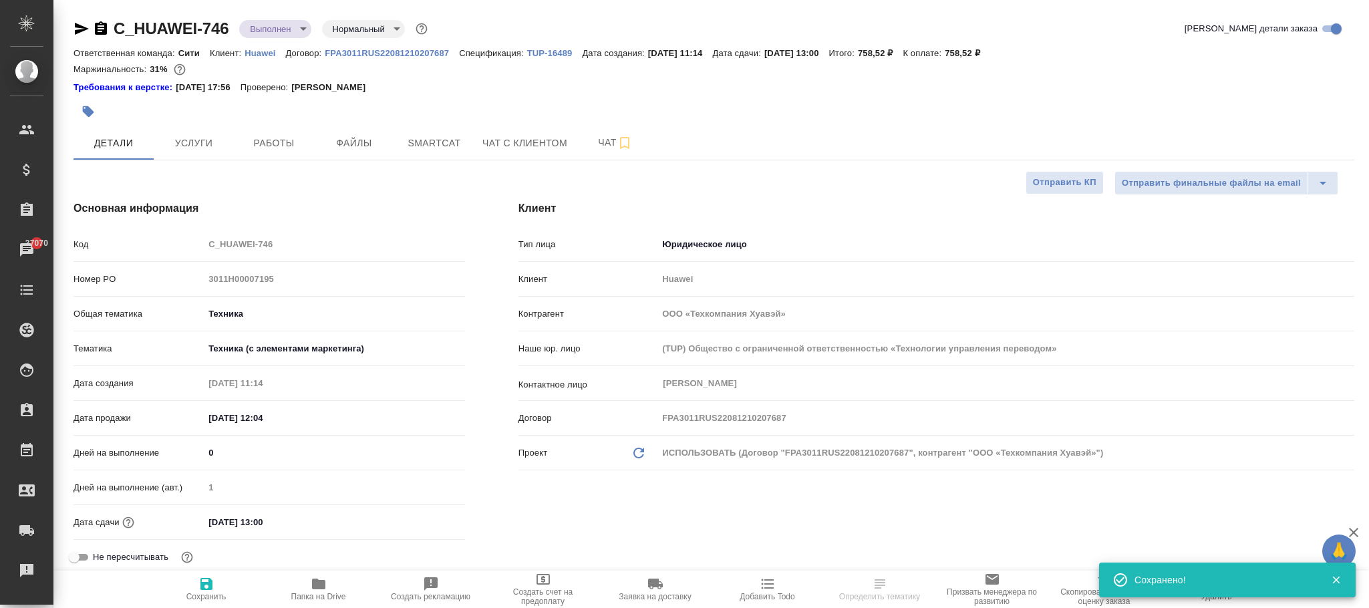
type textarea "x"
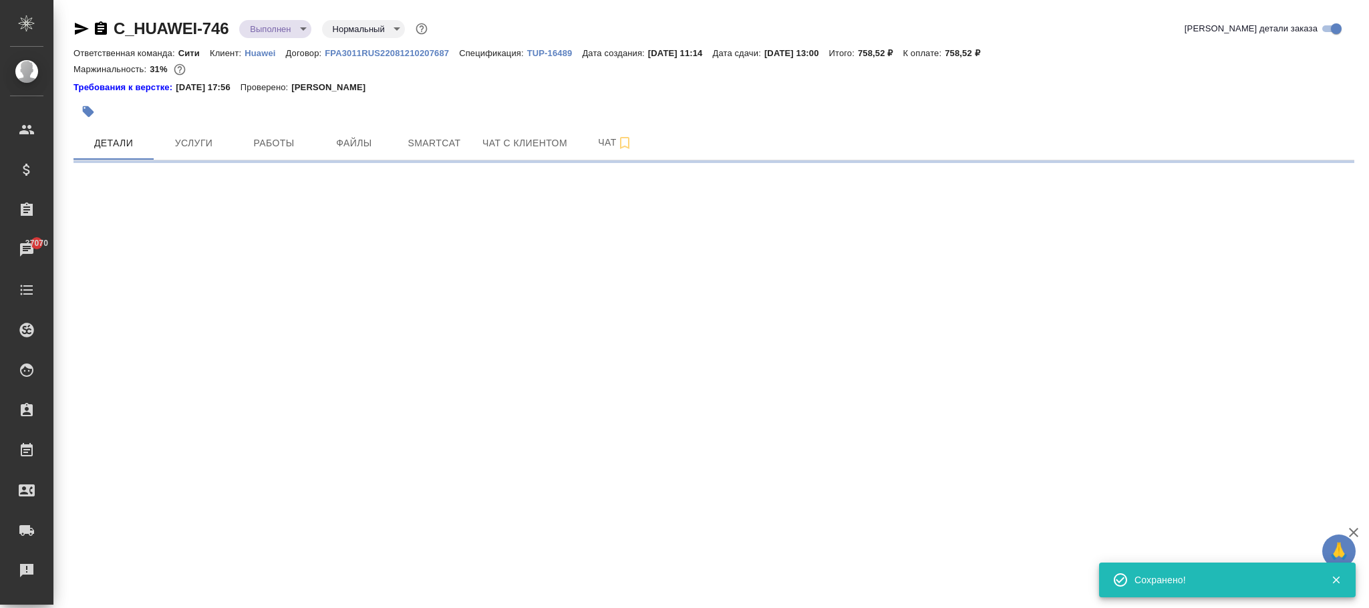
select select "RU"
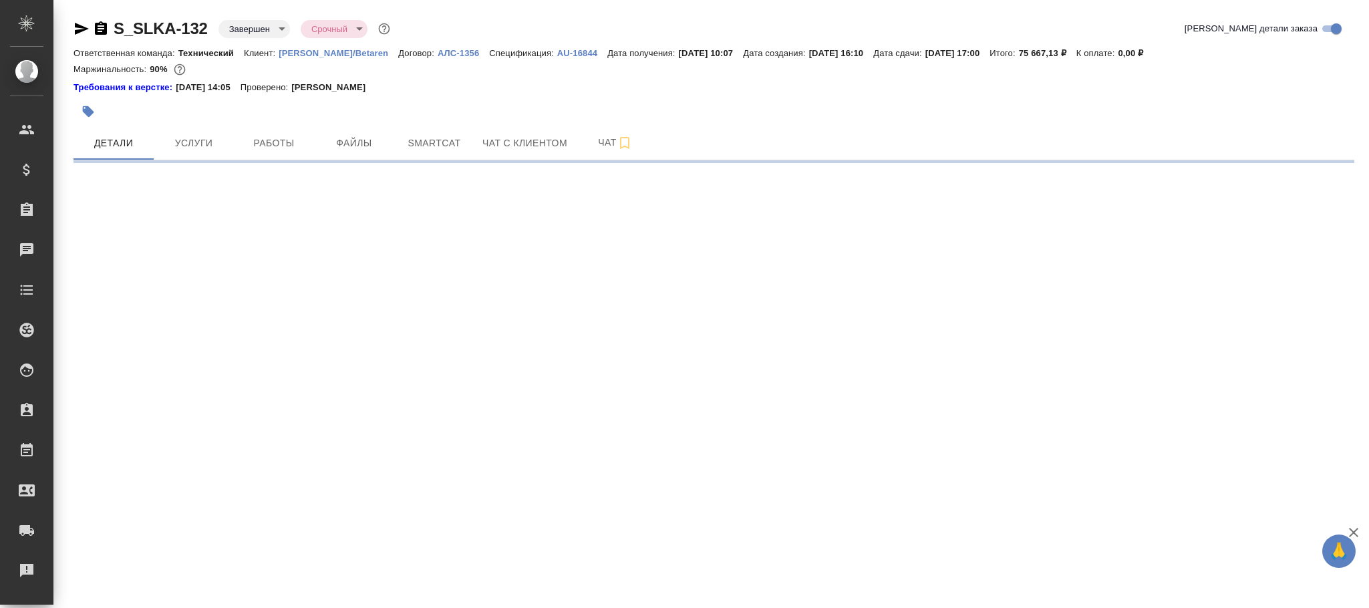
select select "RU"
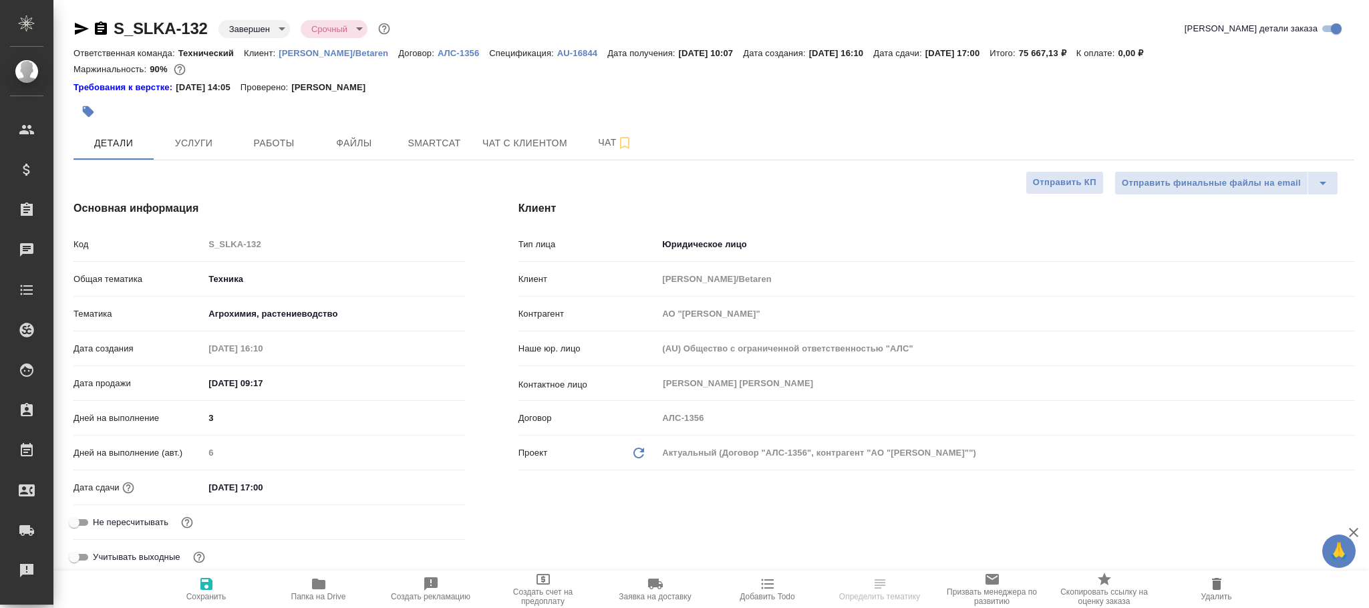
type textarea "x"
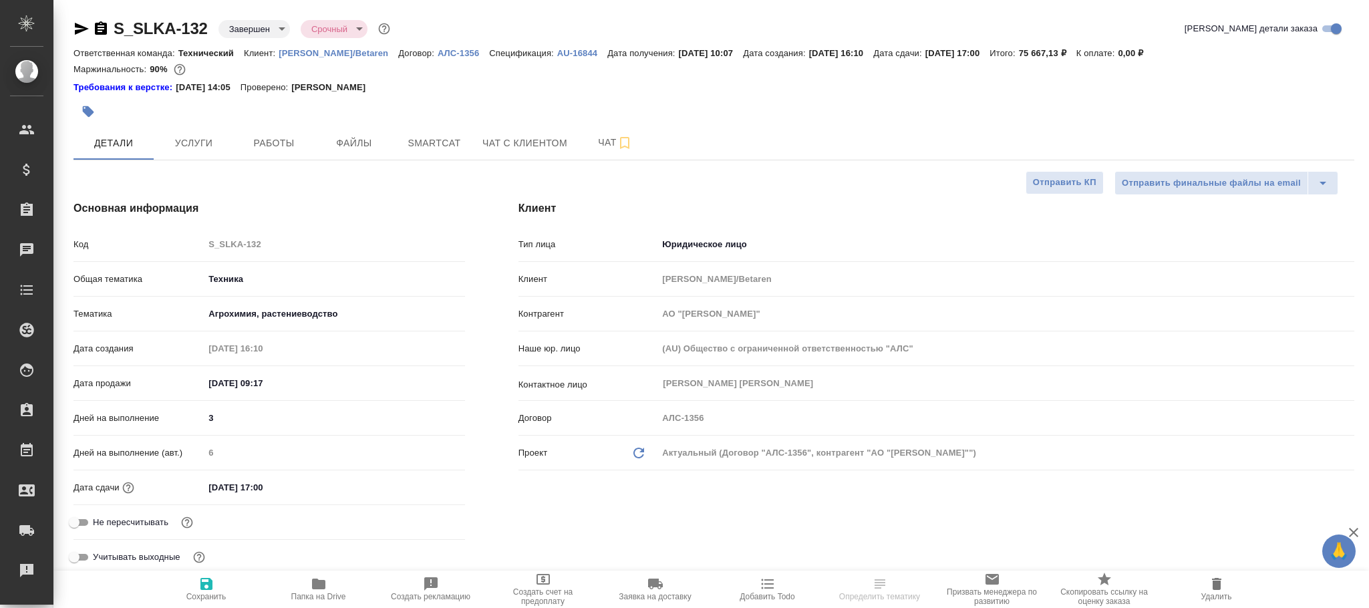
type textarea "x"
click at [259, 30] on body "🙏 .cls-1 fill:#fff; AWATERA Фокина Наталья n.fokina Клиенты Спецификации Заказы…" at bounding box center [684, 304] width 1369 height 608
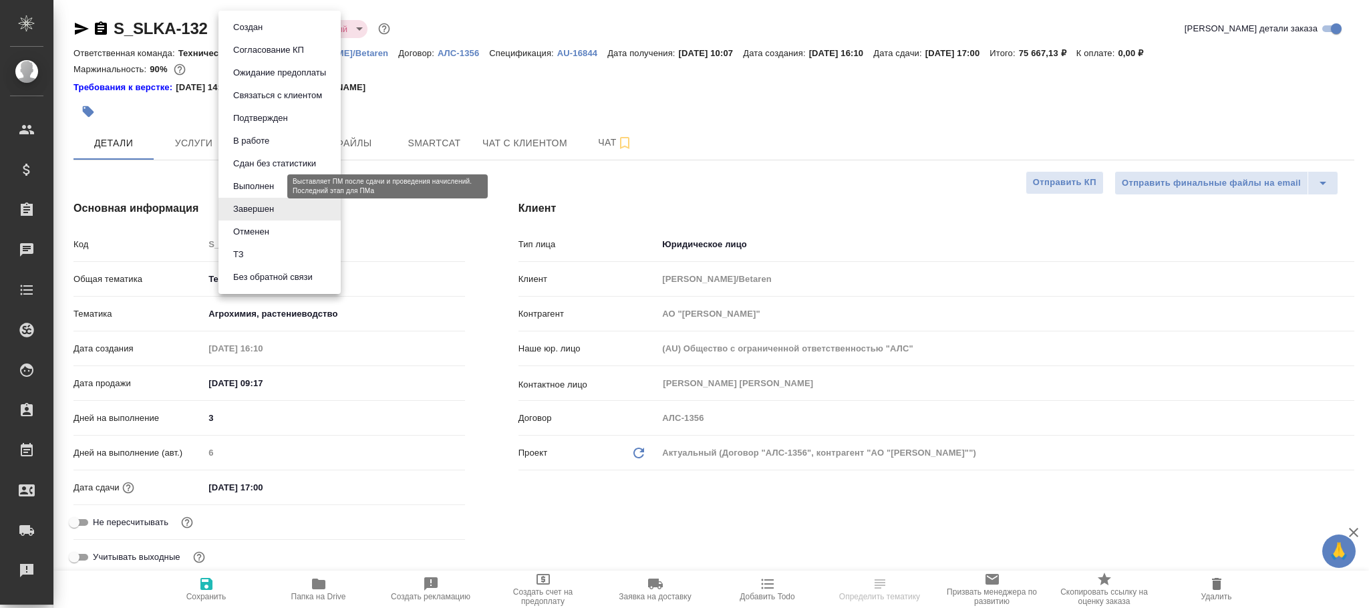
click at [271, 173] on li "Сдан без статистики" at bounding box center [280, 163] width 122 height 23
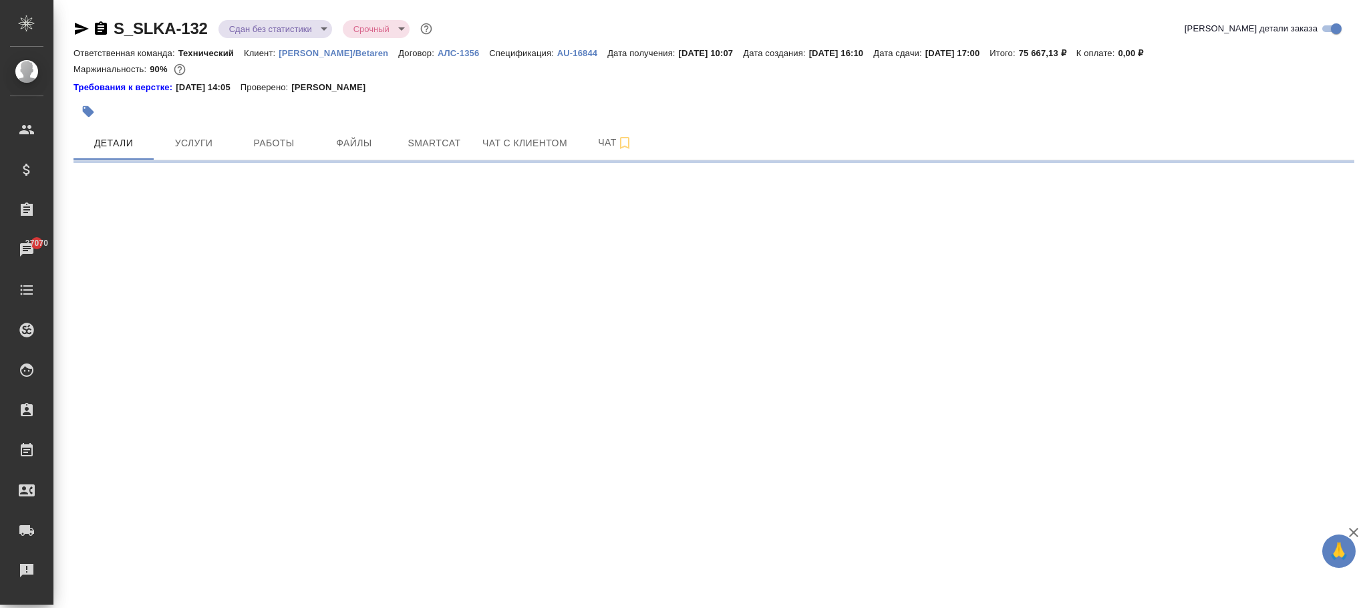
click at [275, 30] on body "🙏 .cls-1 fill:#fff; AWATERA Фокина Наталья n.fokina Клиенты Спецификации Заказы…" at bounding box center [684, 304] width 1369 height 608
select select "RU"
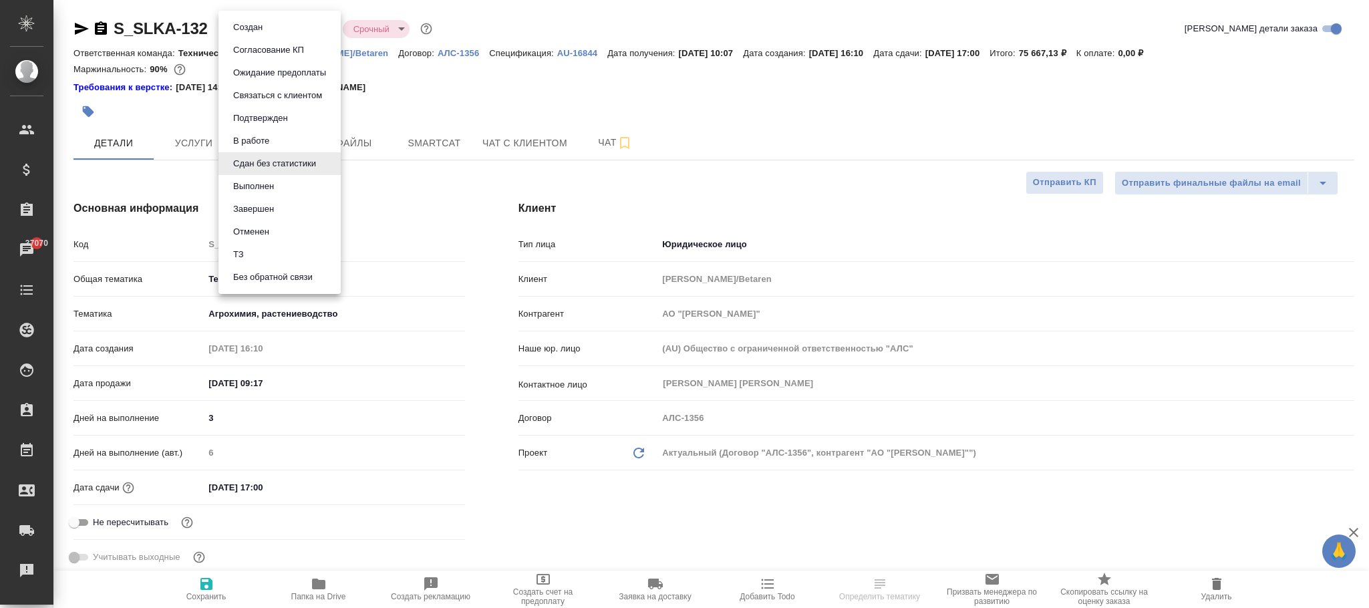
type textarea "x"
click at [271, 172] on li "Сдан без статистики" at bounding box center [280, 163] width 122 height 23
click at [305, 24] on body "🙏 .cls-1 fill:#fff; AWATERA Фокина Наталья n.fokina Клиенты Спецификации Заказы…" at bounding box center [684, 304] width 1369 height 608
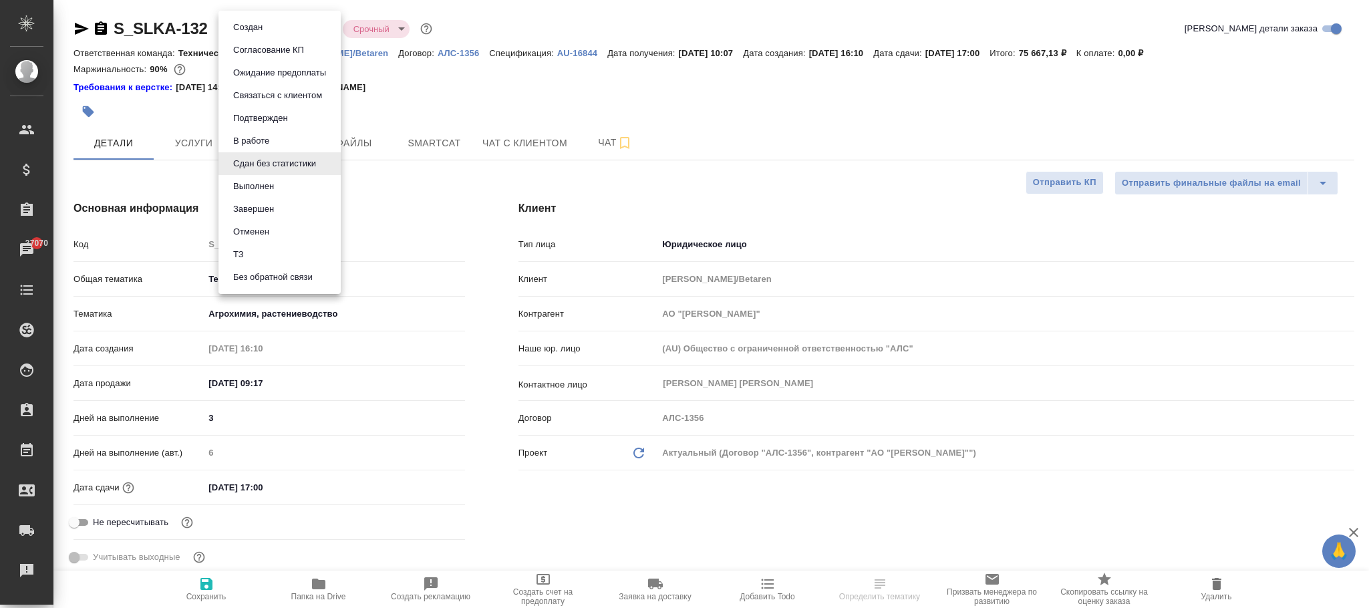
click at [285, 182] on li "Выполнен" at bounding box center [280, 186] width 122 height 23
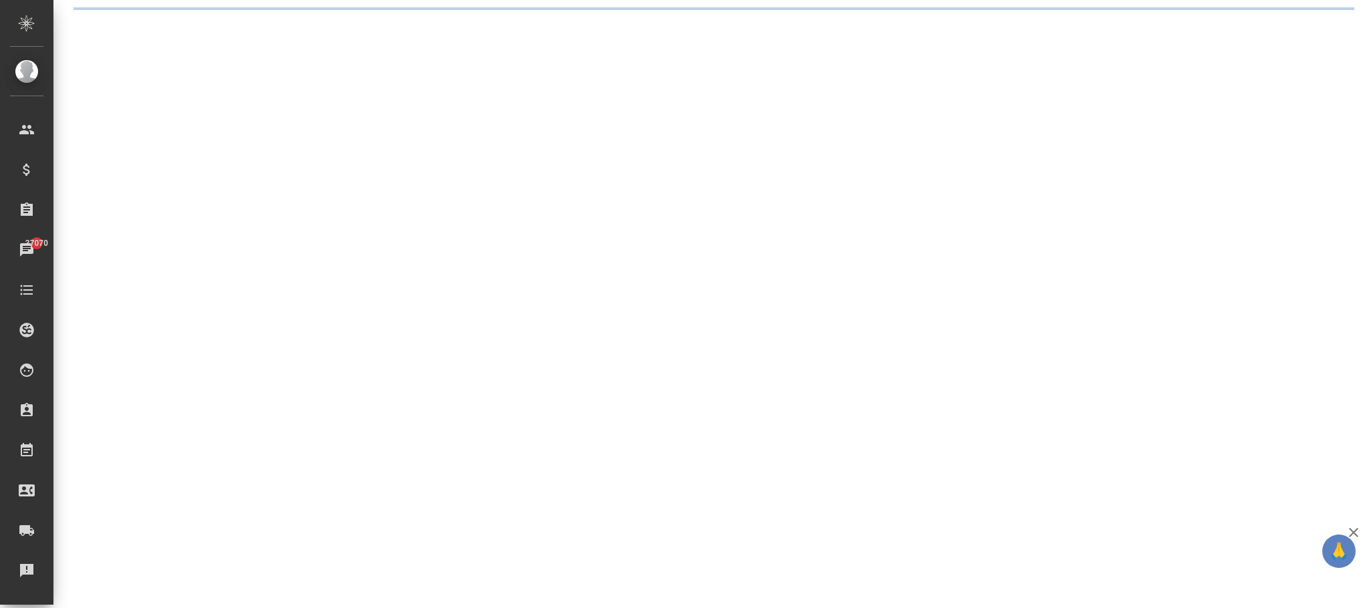
select select "RU"
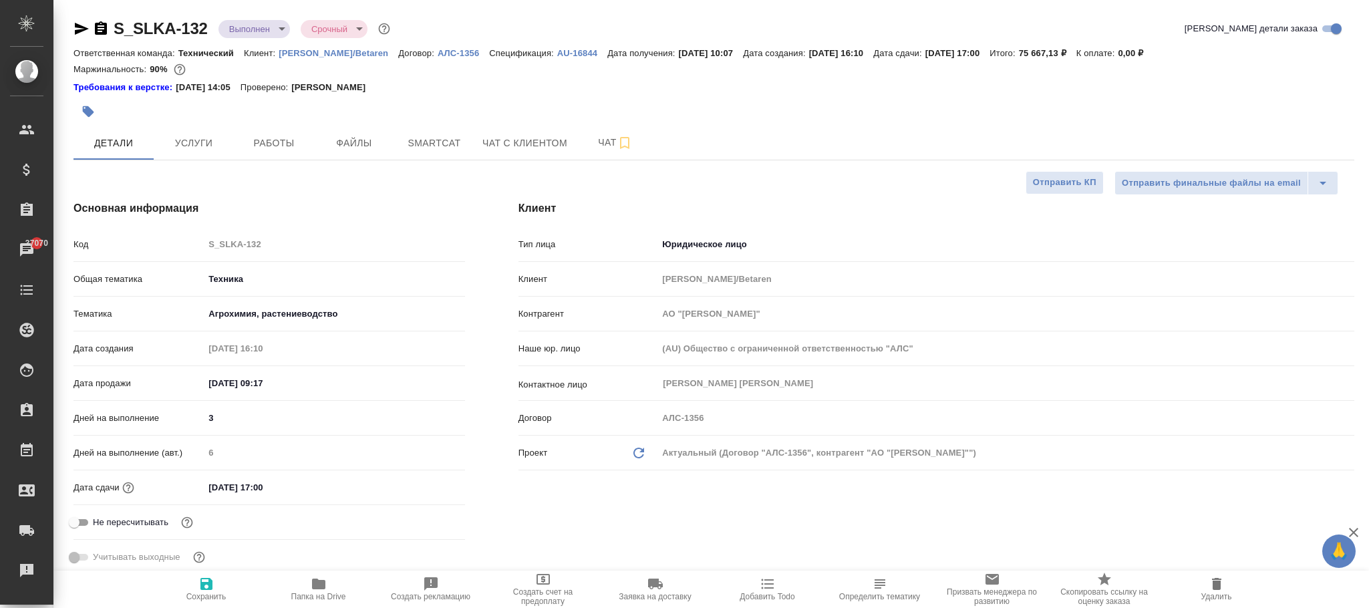
type textarea "x"
click at [207, 584] on icon "button" at bounding box center [206, 584] width 16 height 16
type textarea "x"
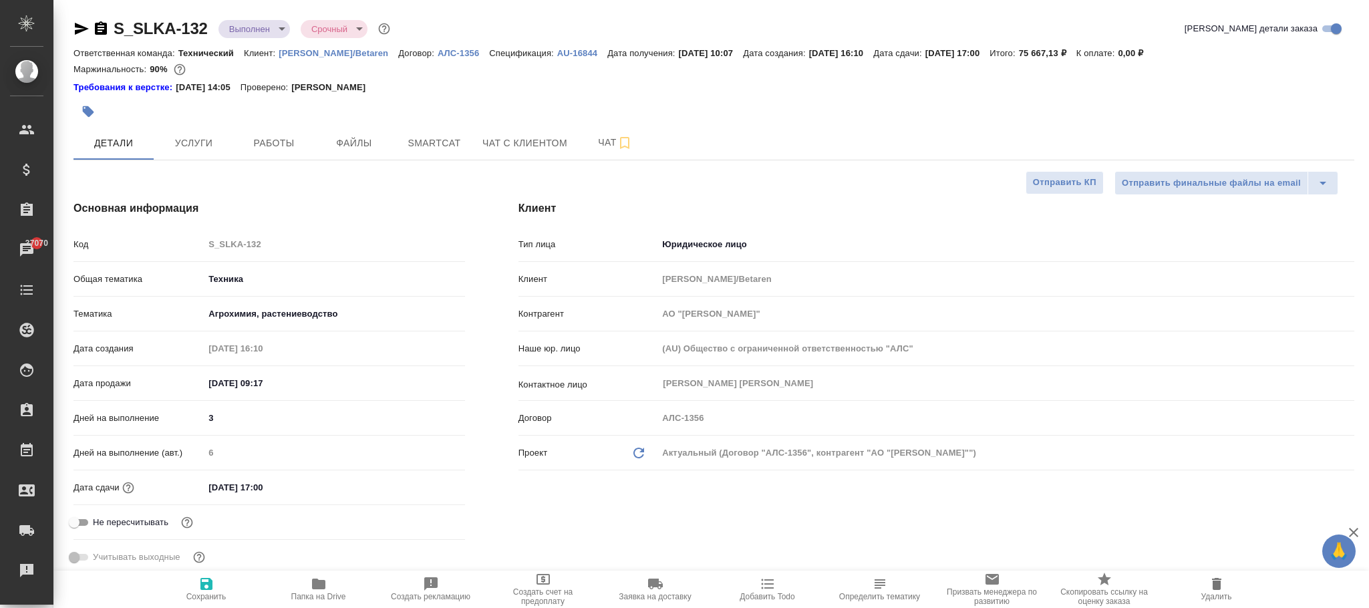
type textarea "x"
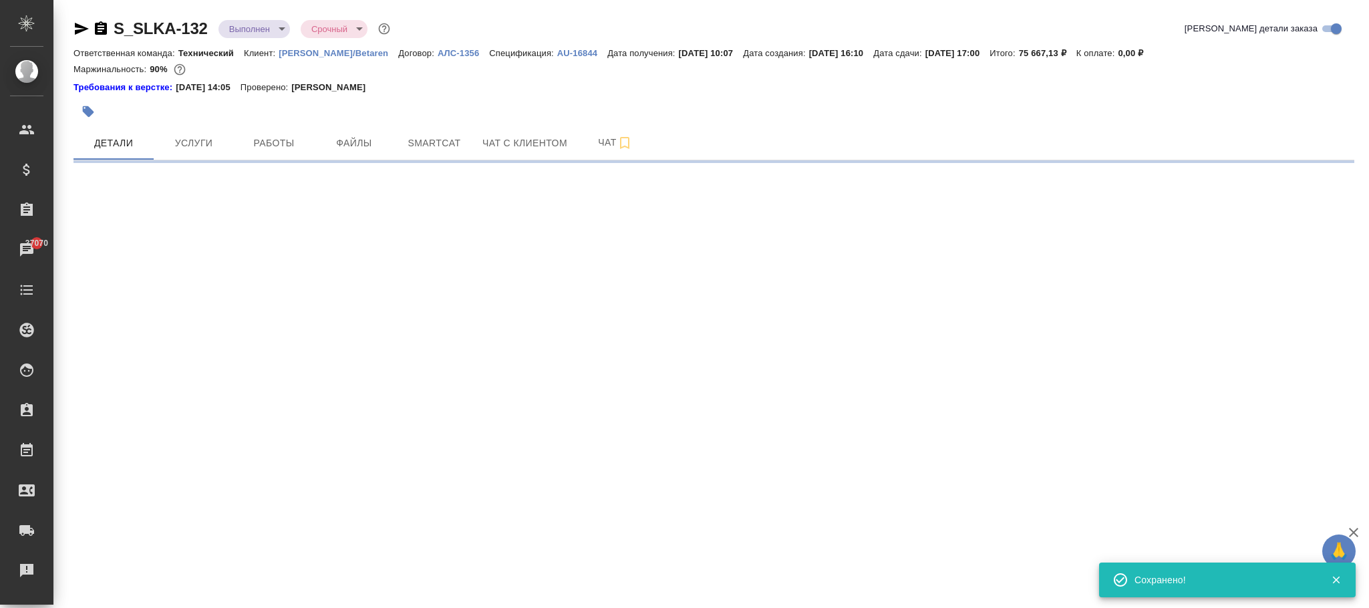
click at [205, 580] on div ".cls-1 fill:#fff; AWATERA Фокина Наталья n.fokina Клиенты Спецификации Заказы 3…" at bounding box center [684, 304] width 1369 height 608
select select "RU"
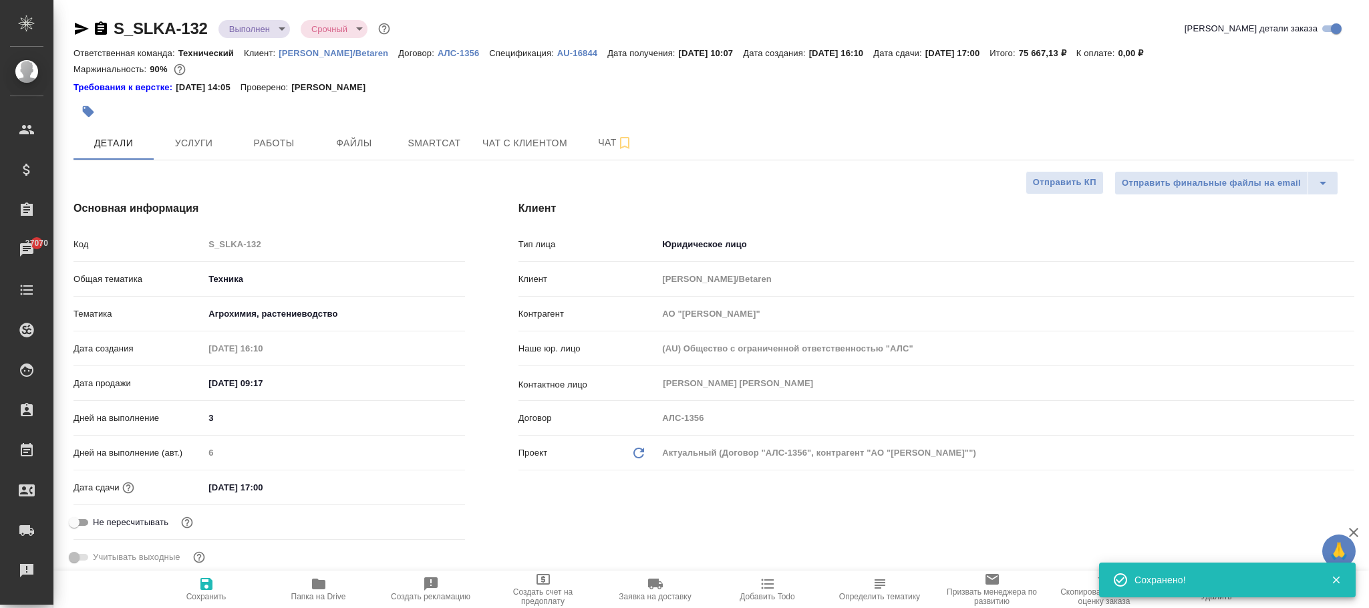
type textarea "x"
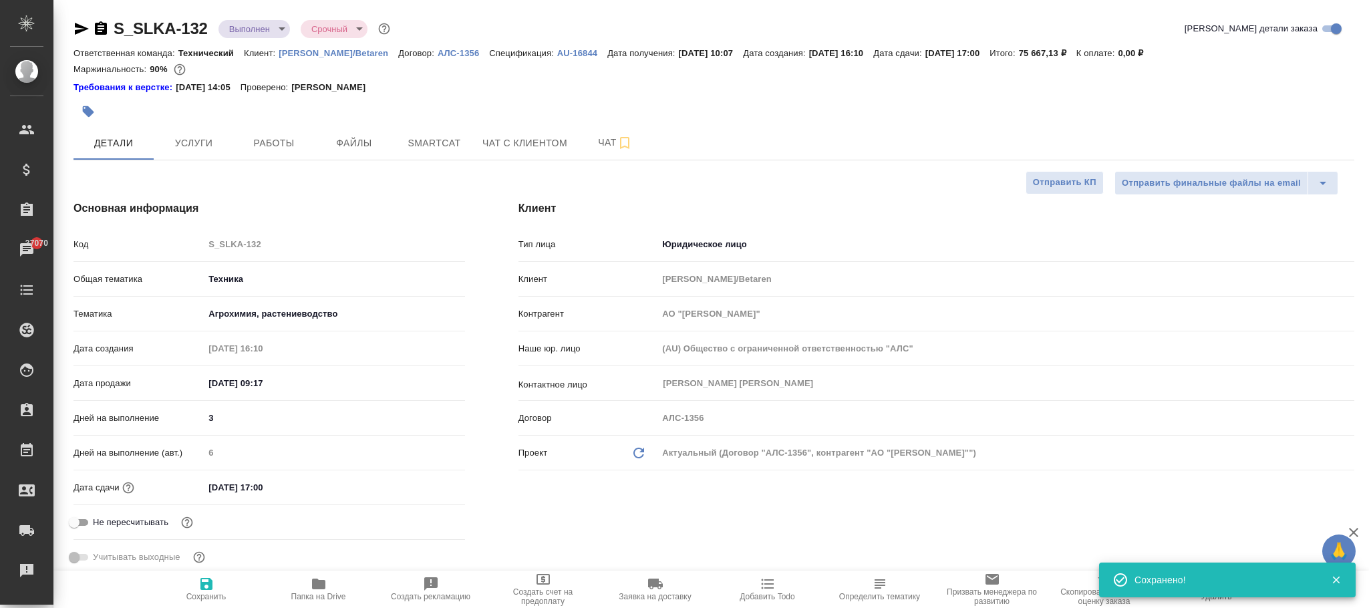
type textarea "x"
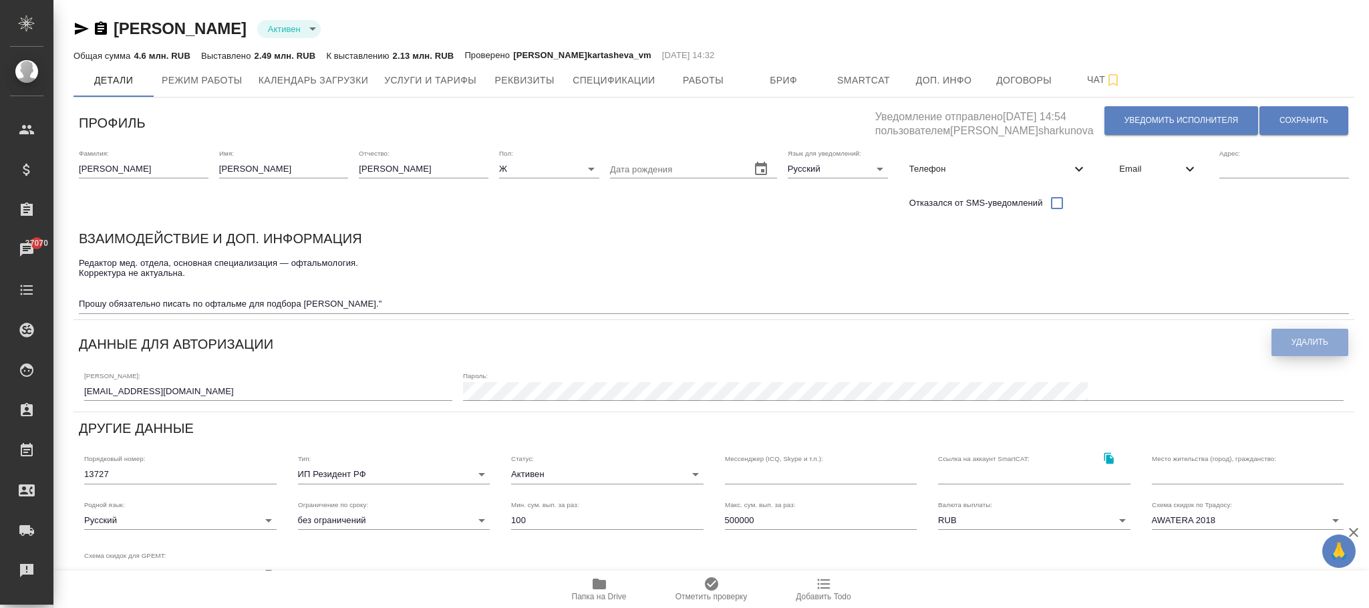
click at [1312, 342] on span "Удалить" at bounding box center [1310, 342] width 37 height 11
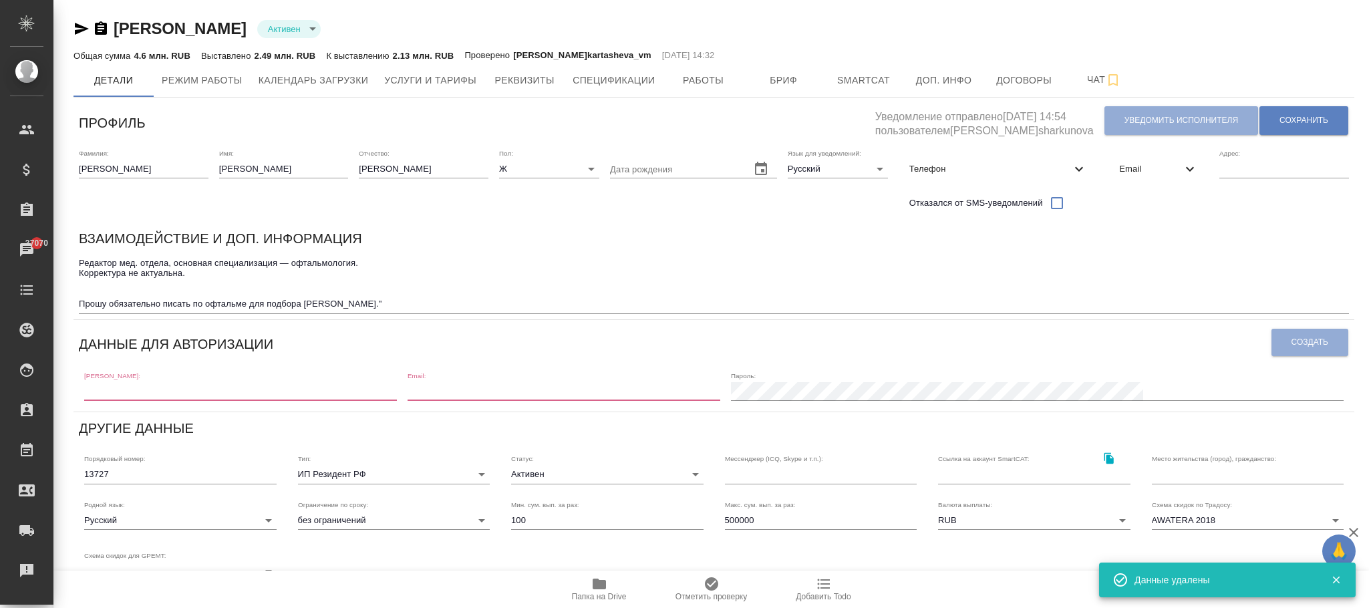
click at [267, 386] on input "text" at bounding box center [240, 391] width 313 height 19
paste input "e.bazyuk1@awatera.com"
type input "e.bazyuk1@awatera.com"
click at [708, 379] on div "Email:" at bounding box center [564, 386] width 313 height 29
click at [708, 388] on input "email" at bounding box center [564, 391] width 313 height 19
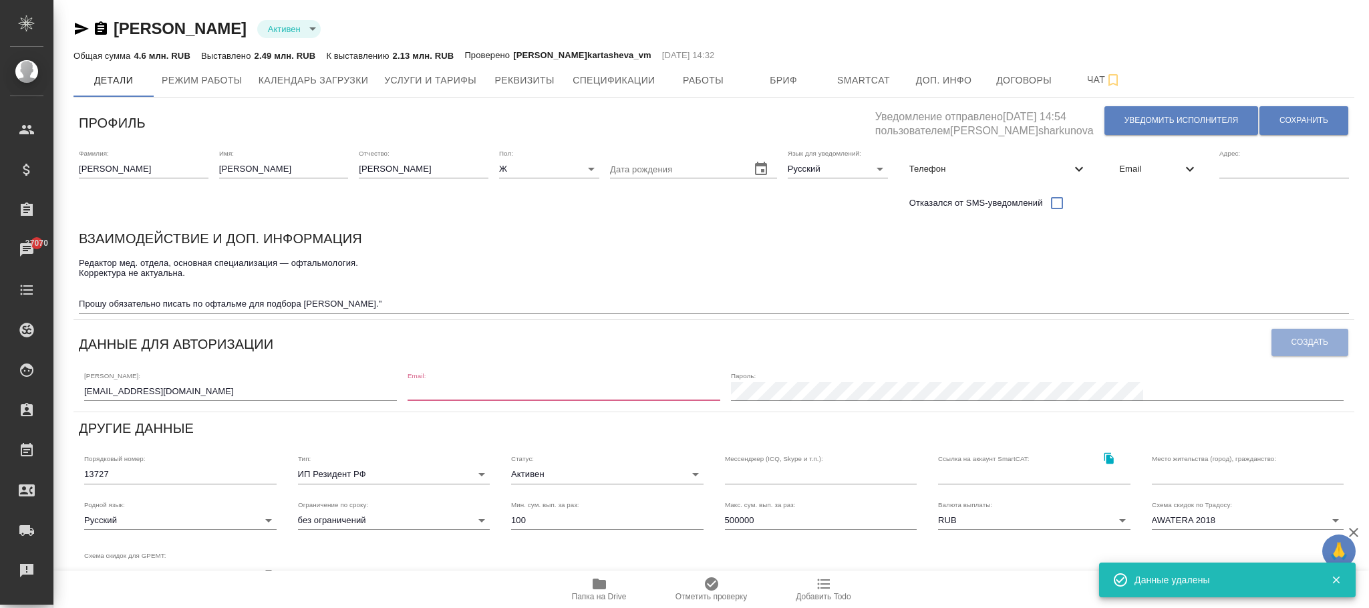
paste input "e.bazyuk1@awatera.com"
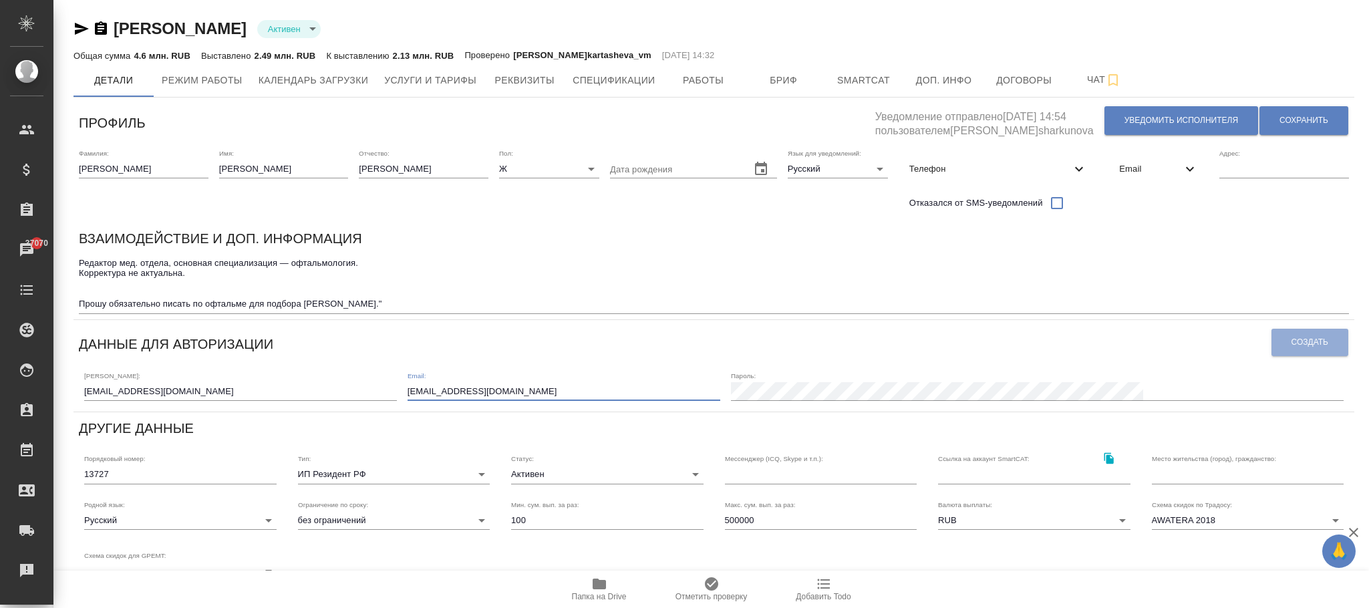
type input "e.bazyuk1@awatera.com"
click at [1321, 351] on button "Создать" at bounding box center [1310, 342] width 77 height 27
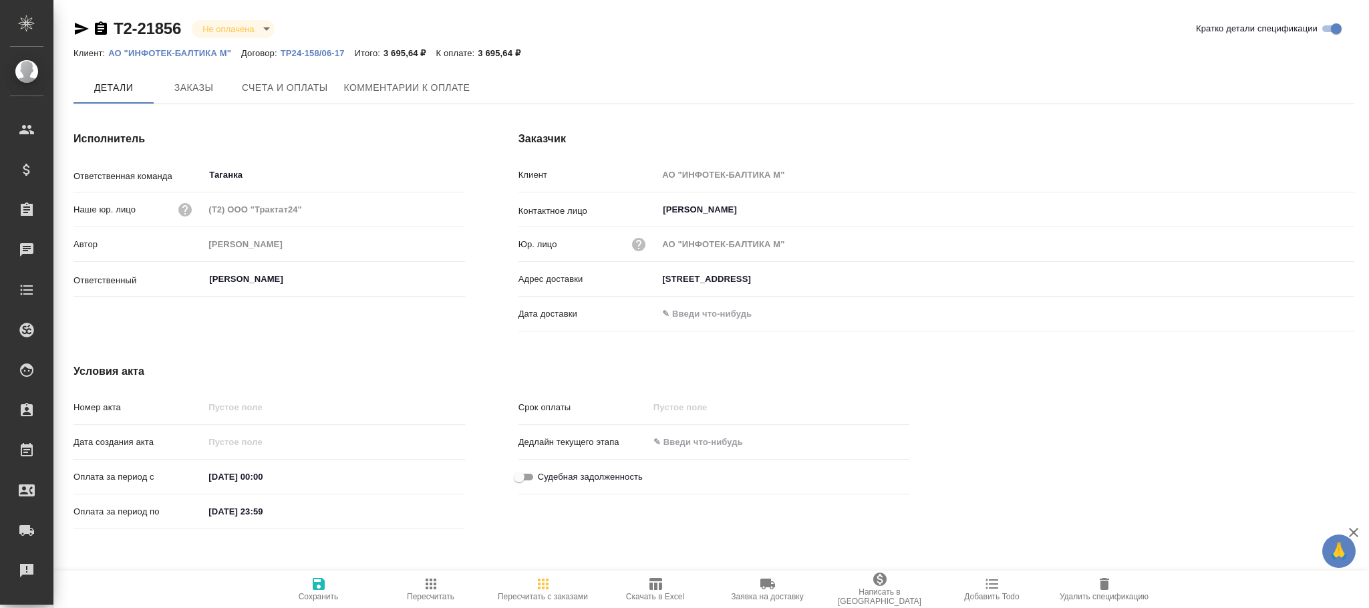
type input "[STREET_ADDRESS]"
click at [303, 91] on span "Счета и оплаты" at bounding box center [285, 88] width 86 height 17
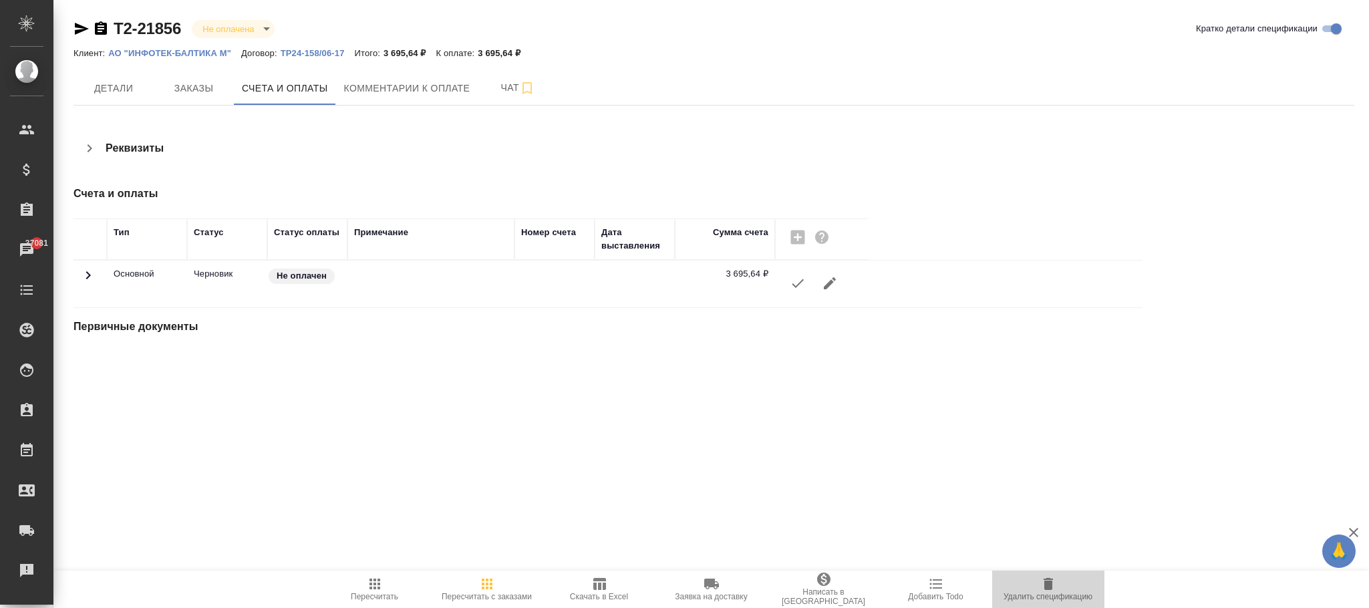
drag, startPoint x: 1053, startPoint y: 587, endPoint x: 1057, endPoint y: 577, distance: 10.6
click at [1051, 580] on icon "button" at bounding box center [1049, 584] width 16 height 16
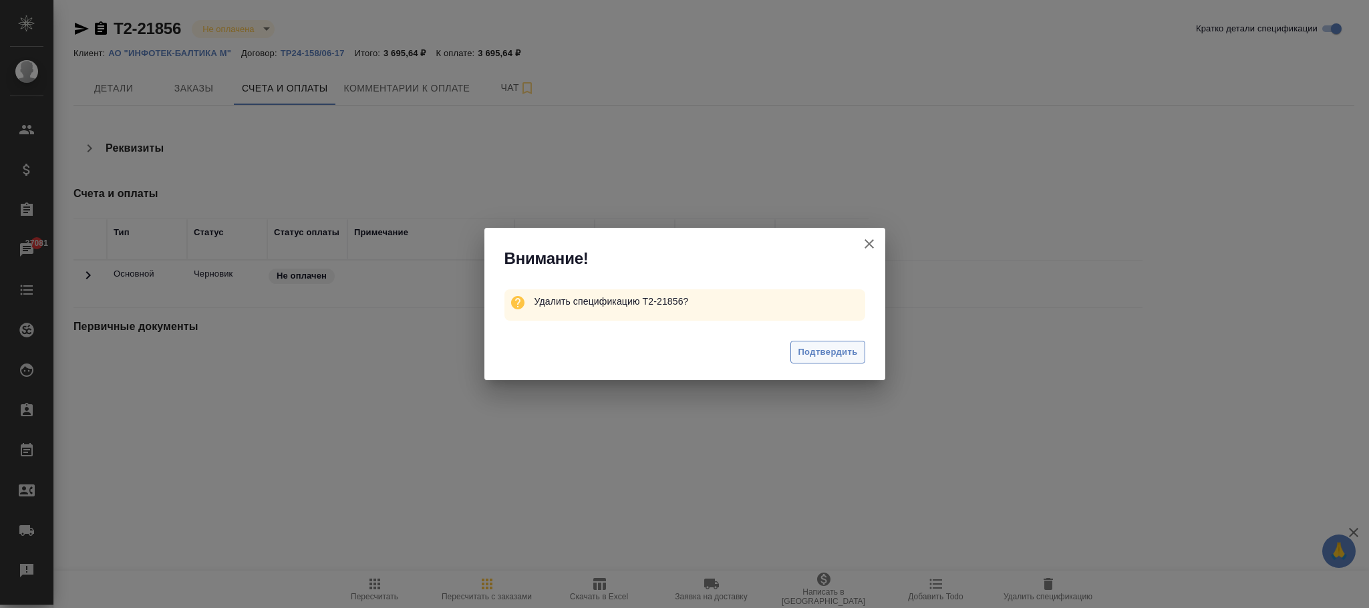
click at [814, 357] on span "Подтвердить" at bounding box center [827, 352] width 59 height 15
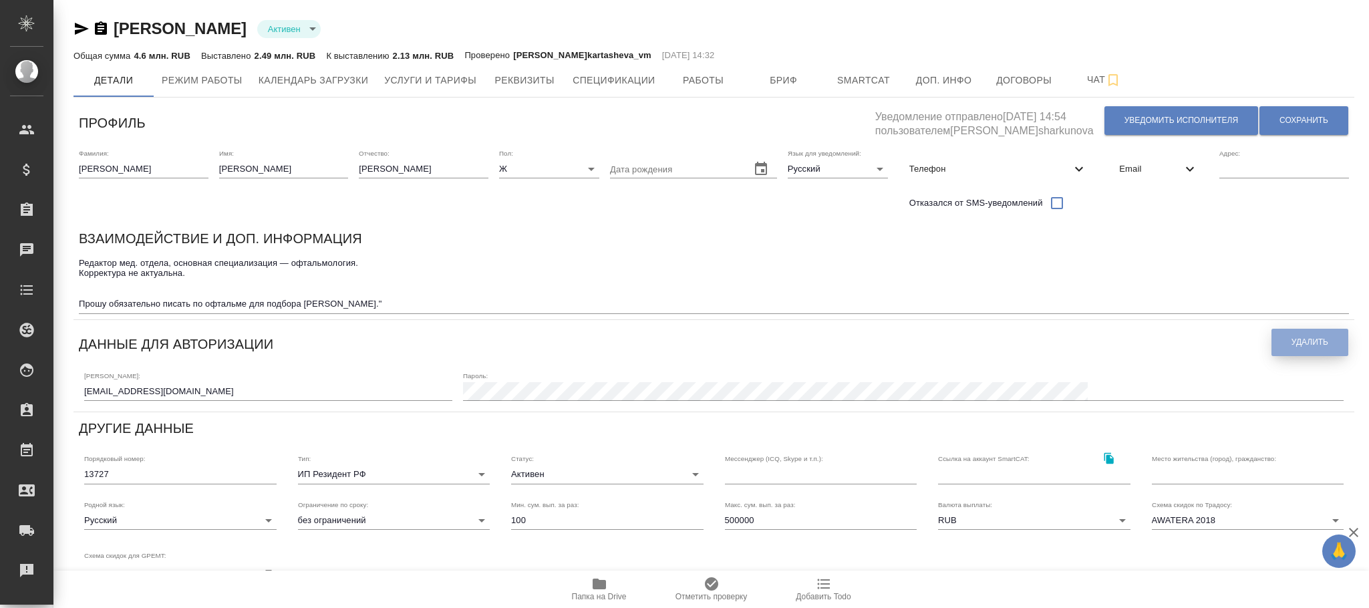
click at [1319, 342] on span "Удалить" at bounding box center [1310, 342] width 37 height 11
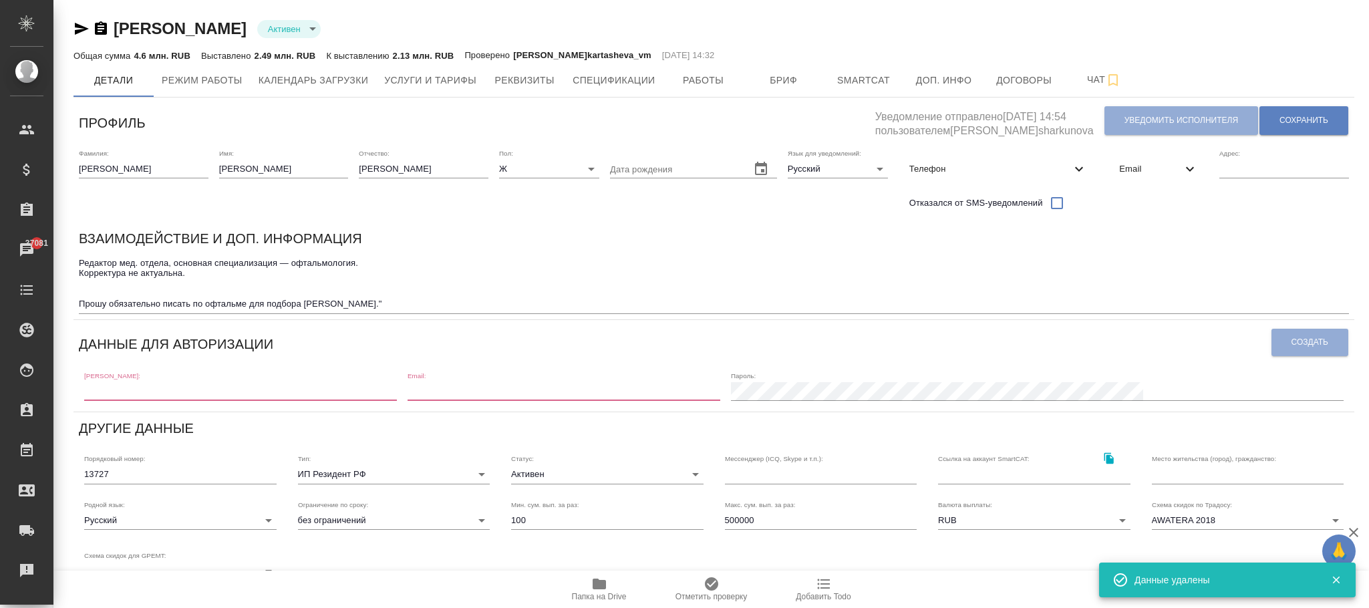
click at [317, 390] on input "text" at bounding box center [240, 391] width 313 height 19
paste input "[EMAIL_ADDRESS][DOMAIN_NAME]"
type input "[EMAIL_ADDRESS][DOMAIN_NAME]"
click at [660, 391] on input "email" at bounding box center [564, 391] width 313 height 19
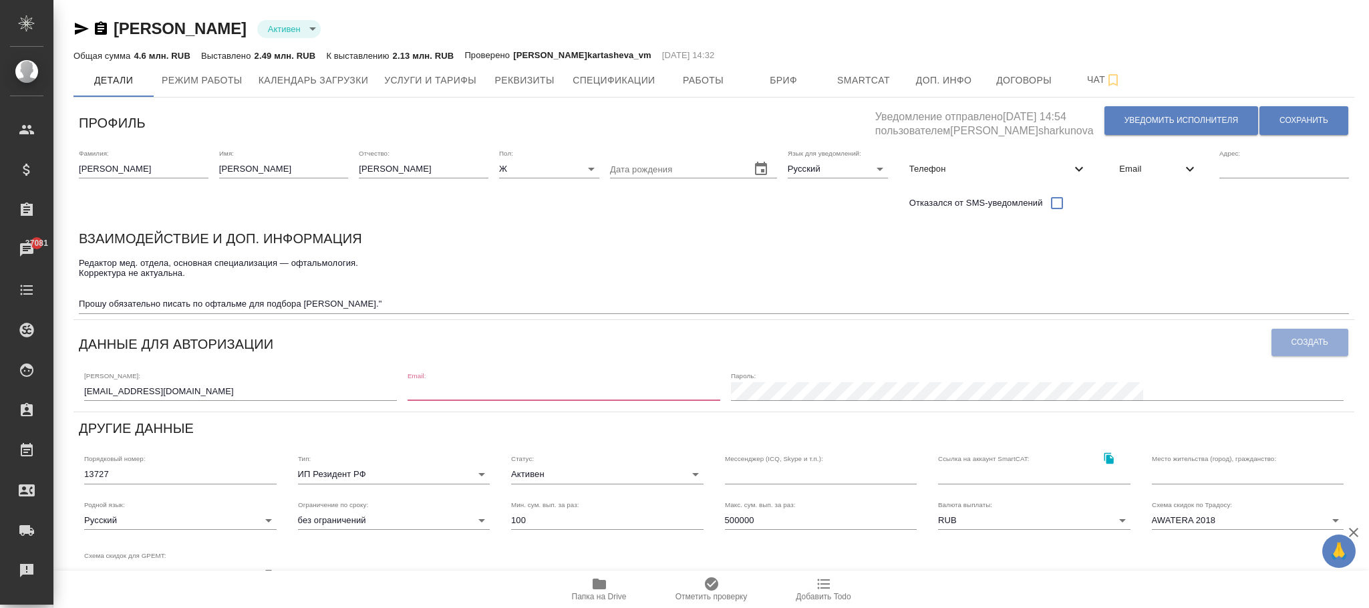
paste input "[EMAIL_ADDRESS][DOMAIN_NAME]"
type input "[EMAIL_ADDRESS][DOMAIN_NAME]"
click at [1075, 380] on div "Пароль:" at bounding box center [1037, 386] width 613 height 29
click at [1091, 406] on div "[PERSON_NAME]: [EMAIL_ADDRESS][DOMAIN_NAME] Email: [EMAIL_ADDRESS][DOMAIN_NAME]…" at bounding box center [714, 385] width 1270 height 41
click at [1281, 343] on button "Создать" at bounding box center [1310, 342] width 77 height 27
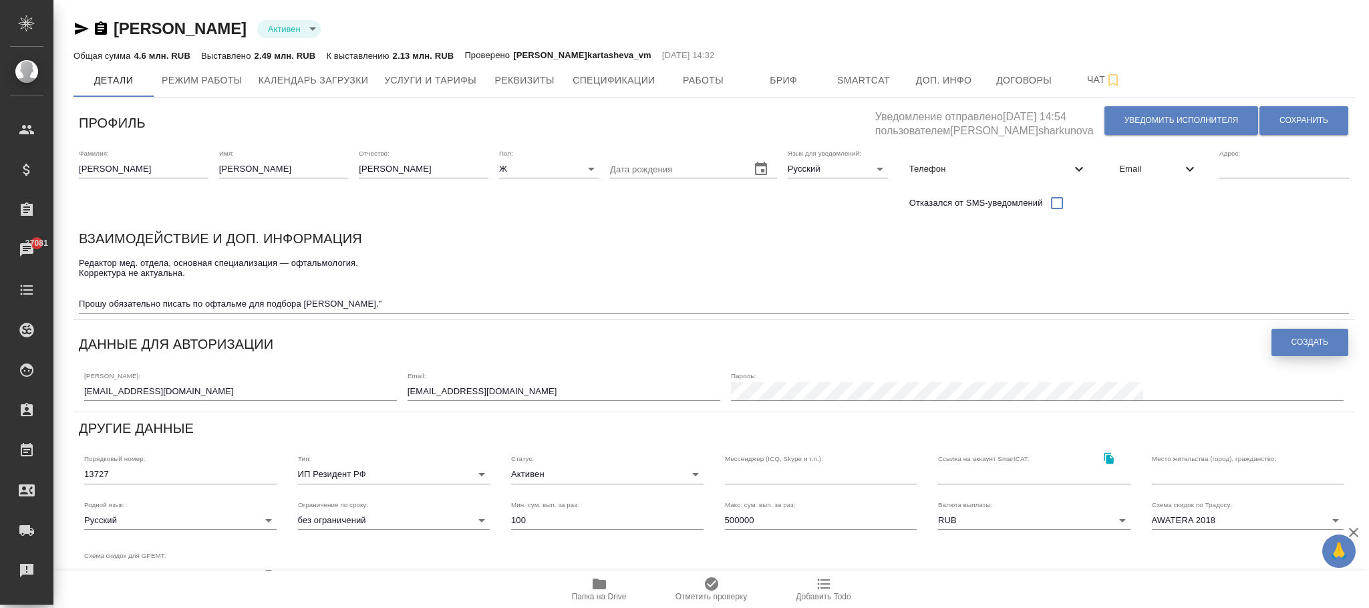
click at [1303, 342] on div ".cls-1 fill:#fff; AWATERA [PERSON_NAME]fokina Клиенты Спецификации Заказы 37081…" at bounding box center [684, 304] width 1369 height 608
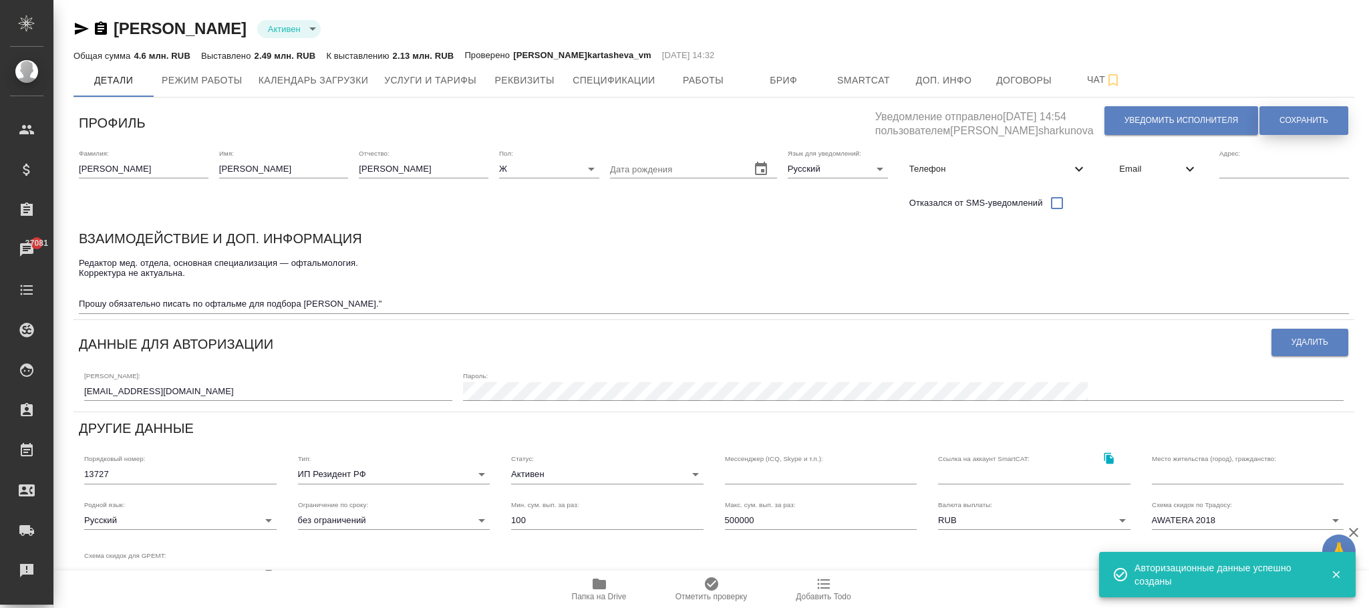
click at [1307, 127] on button "Сохранить" at bounding box center [1304, 120] width 89 height 29
